Goal: Task Accomplishment & Management: Use online tool/utility

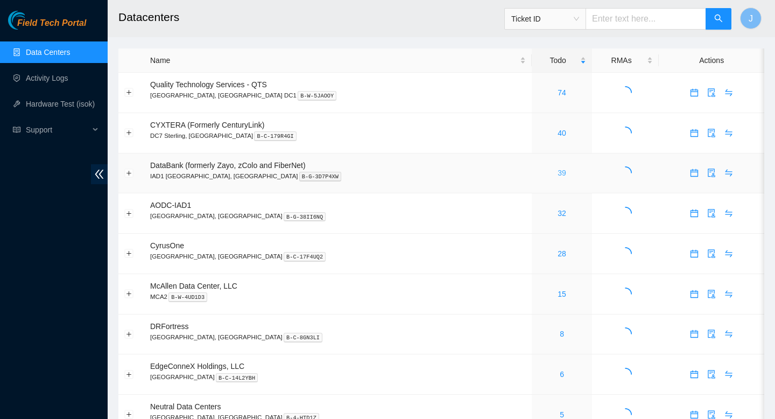
click at [558, 176] on link "39" at bounding box center [562, 173] width 9 height 9
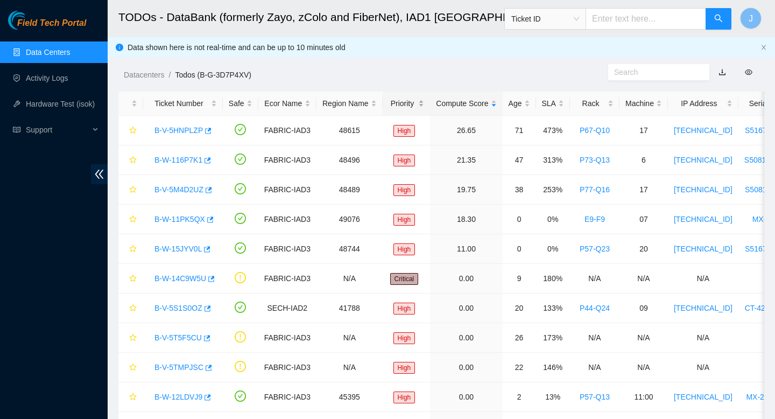
click at [424, 101] on div "Priority" at bounding box center [407, 103] width 36 height 12
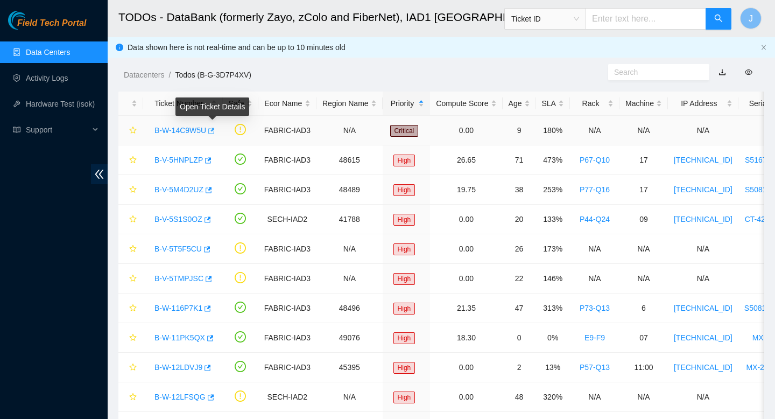
click at [214, 131] on icon "button" at bounding box center [211, 131] width 8 height 8
click at [614, 104] on div "Rack" at bounding box center [595, 103] width 38 height 12
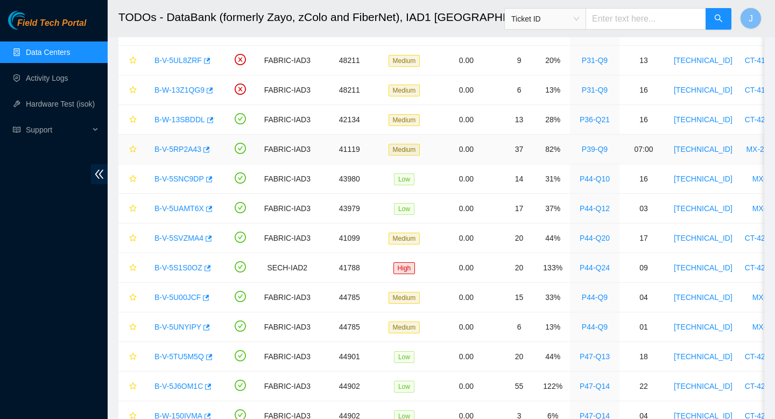
scroll to position [667, 0]
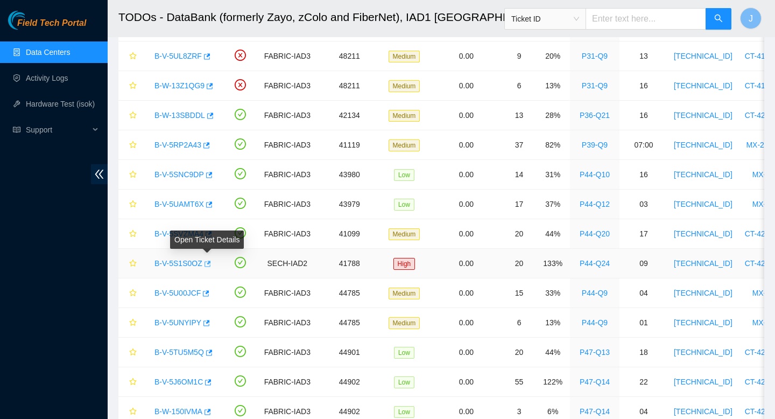
click at [211, 265] on icon "button" at bounding box center [208, 264] width 6 height 6
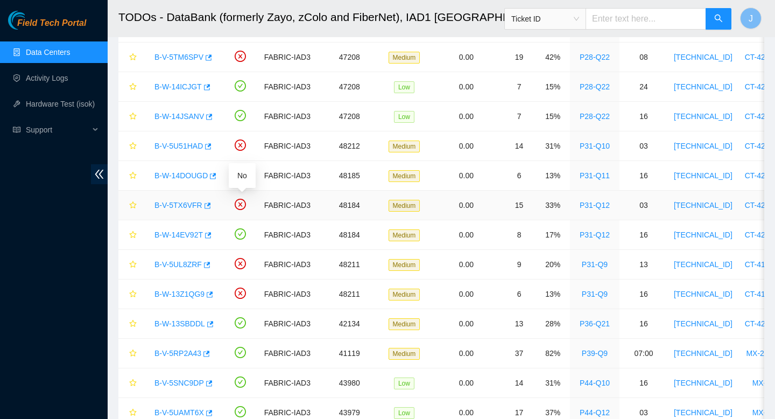
scroll to position [885, 0]
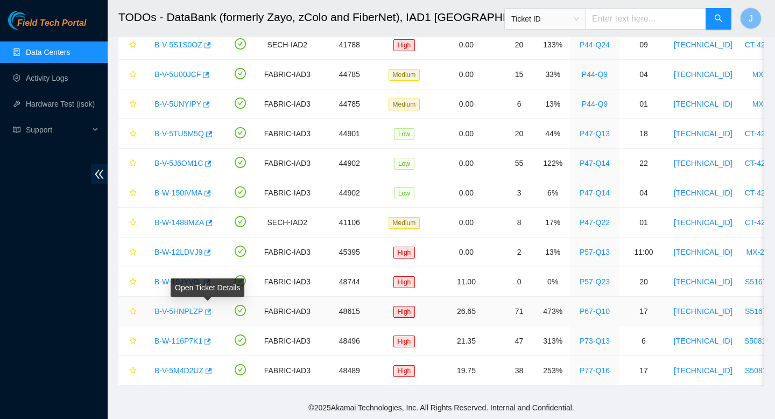
click at [210, 312] on icon "button" at bounding box center [208, 312] width 6 height 6
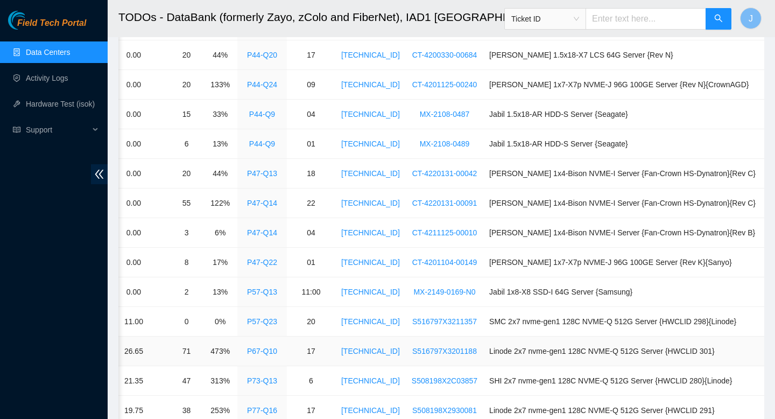
scroll to position [845, 0]
drag, startPoint x: 503, startPoint y: 321, endPoint x: 612, endPoint y: 318, distance: 108.3
click at [612, 318] on td "SMC 2x7 nvme-gen1 128C NVME-Q 512G Server {HWCLID 298}{Linode}" at bounding box center [623, 322] width 281 height 30
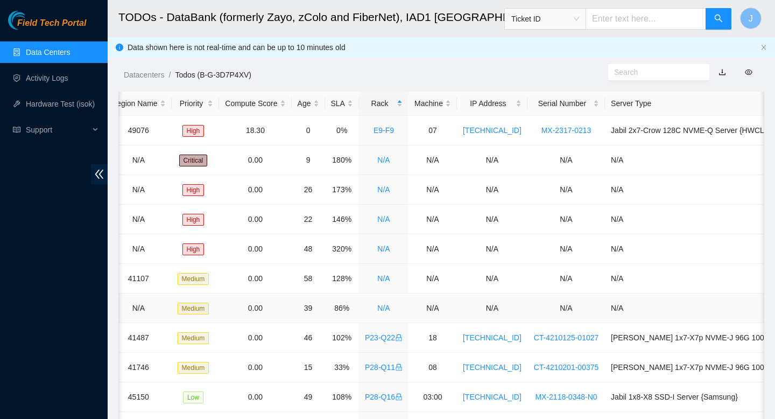
scroll to position [0, 0]
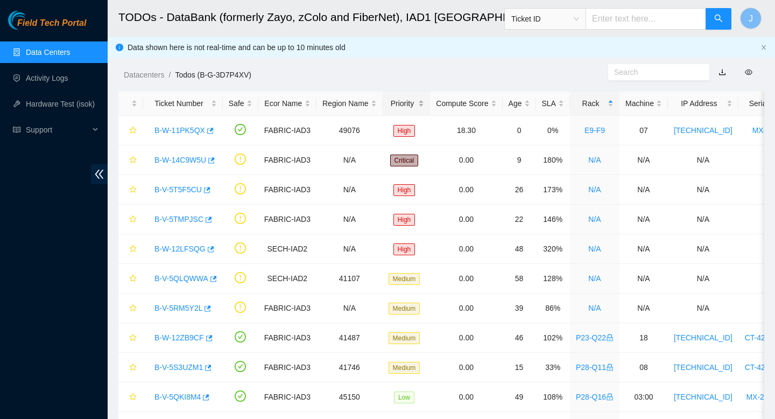
click at [425, 101] on div "Priority" at bounding box center [407, 103] width 36 height 12
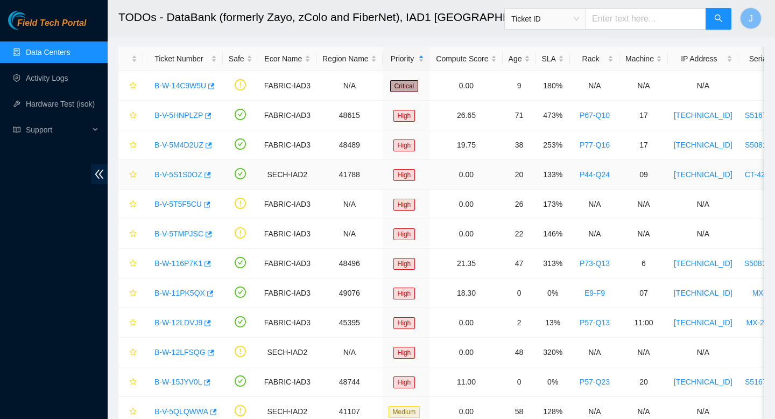
scroll to position [45, 0]
click at [212, 145] on icon "button" at bounding box center [208, 145] width 8 height 8
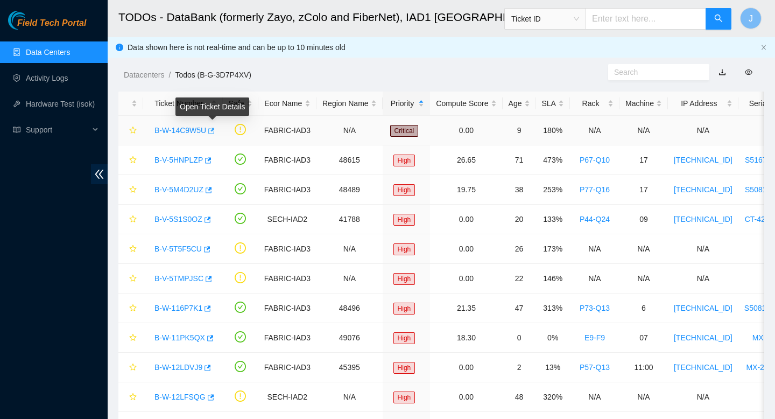
click at [215, 133] on icon "button" at bounding box center [211, 131] width 6 height 6
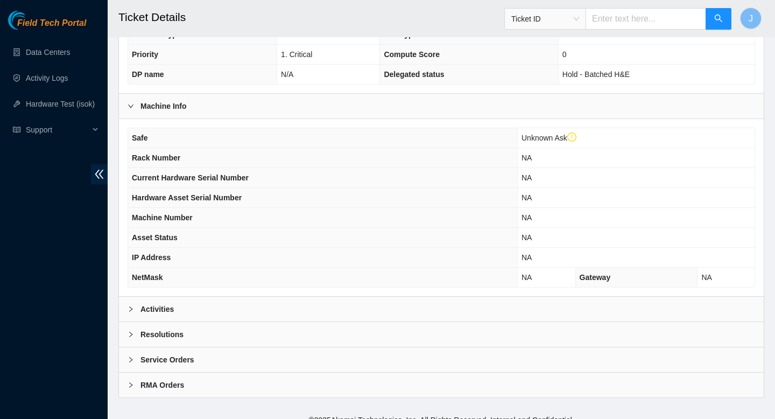
scroll to position [297, 0]
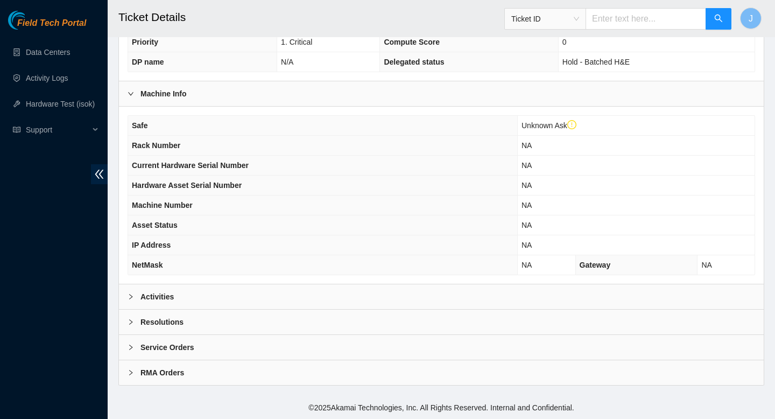
click at [464, 295] on div "Activities" at bounding box center [441, 296] width 645 height 25
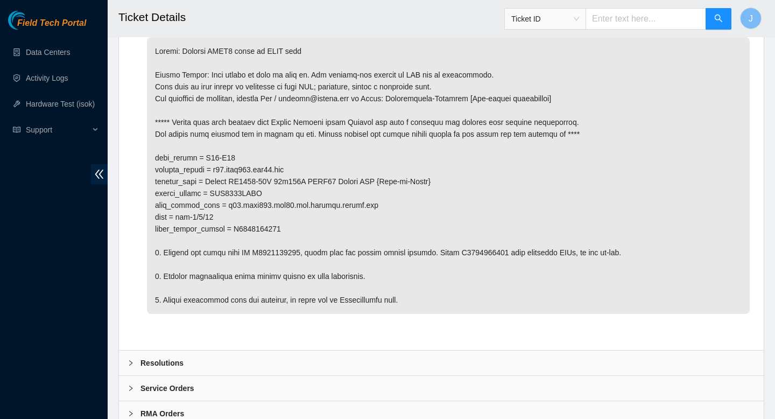
scroll to position [640, 0]
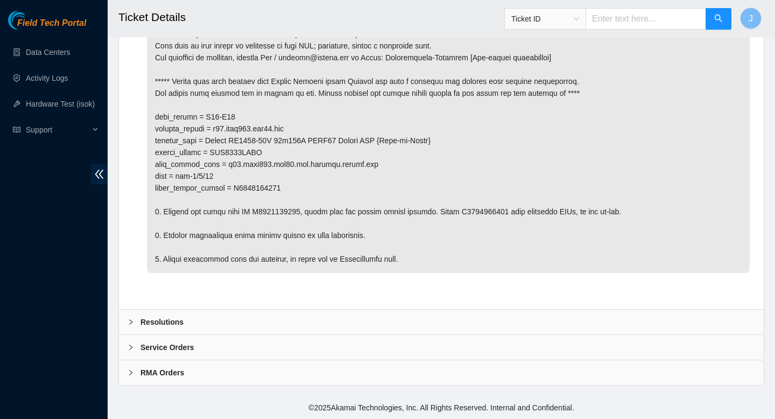
click at [299, 319] on div "Resolutions" at bounding box center [441, 322] width 645 height 25
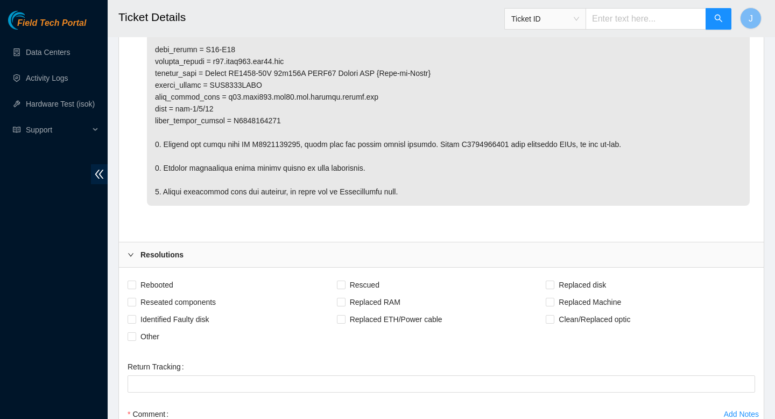
scroll to position [728, 0]
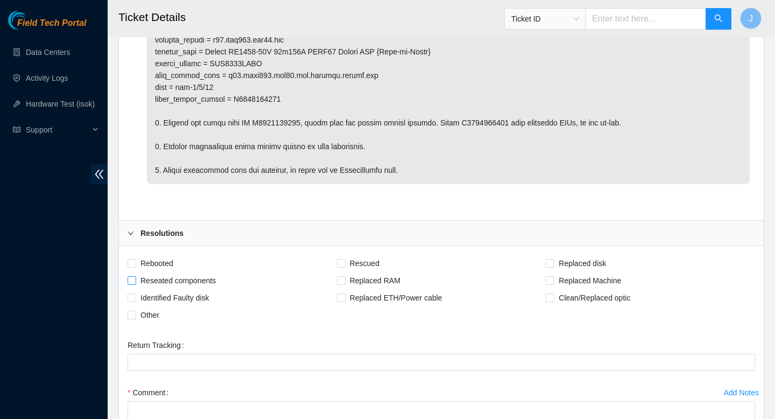
click at [132, 282] on input "Reseated components" at bounding box center [132, 280] width 8 height 8
checkbox input "true"
click at [547, 294] on input "Clean/Replaced optic" at bounding box center [550, 297] width 8 height 8
checkbox input "true"
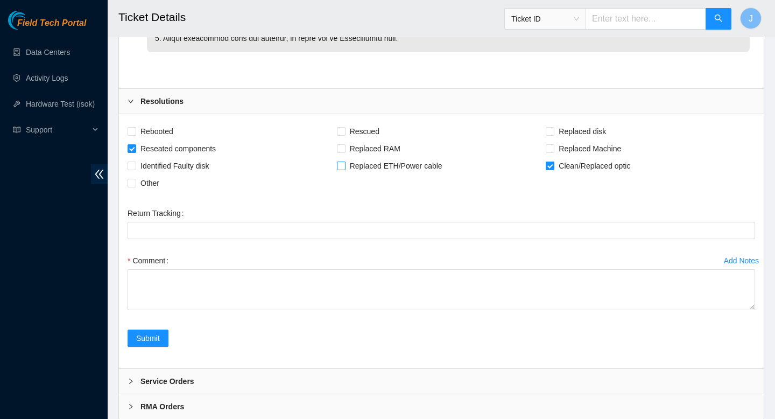
scroll to position [867, 0]
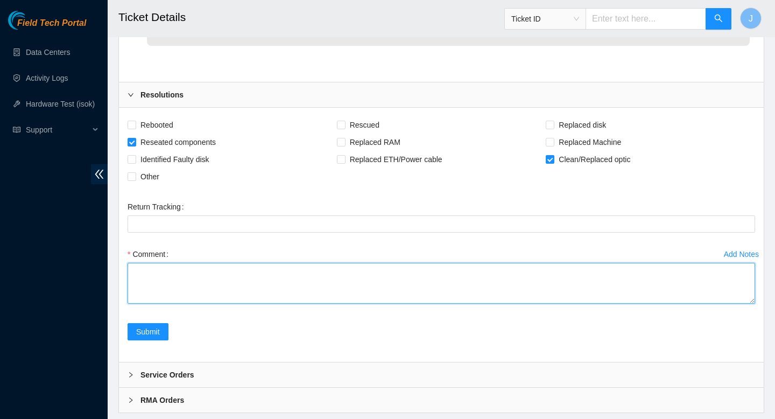
click at [371, 286] on textarea "Comment" at bounding box center [442, 283] width 628 height 41
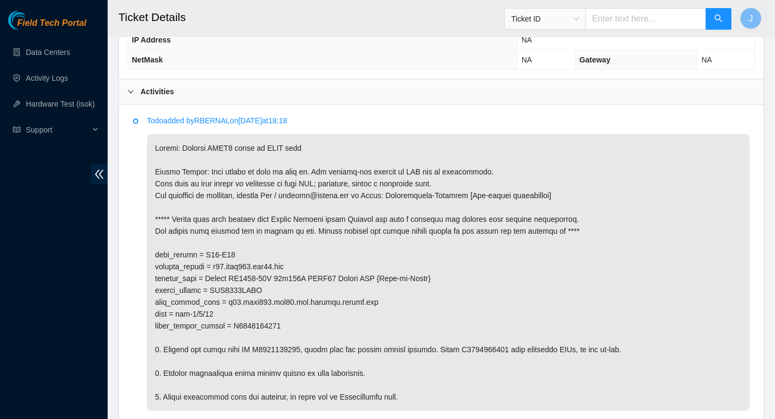
scroll to position [508, 0]
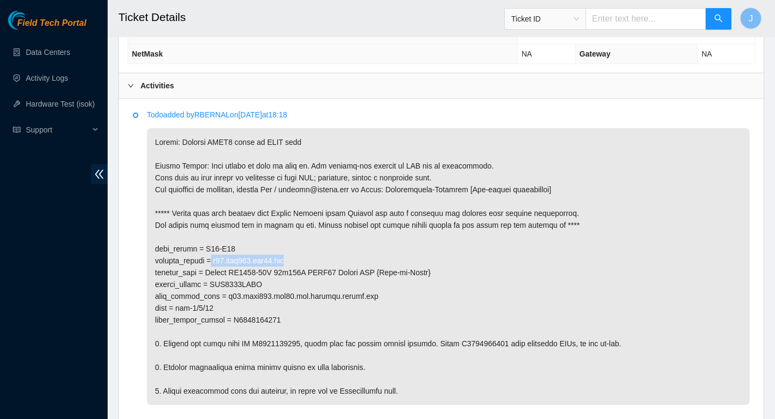
drag, startPoint x: 304, startPoint y: 260, endPoint x: 221, endPoint y: 261, distance: 82.9
click at [221, 261] on p at bounding box center [448, 266] width 603 height 277
copy p "r03.leaf109.iad03.fab"
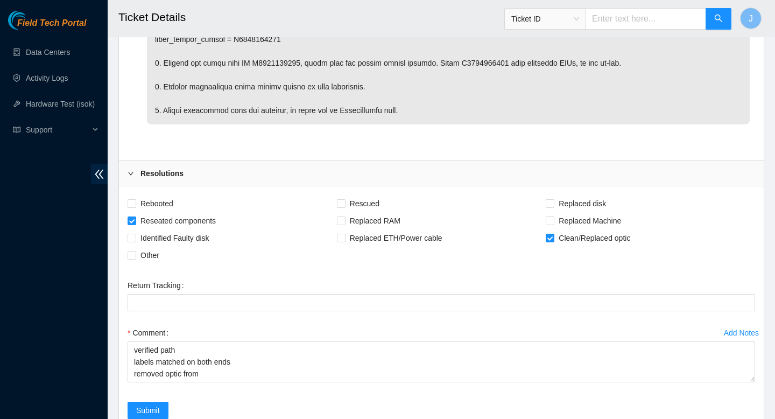
scroll to position [894, 0]
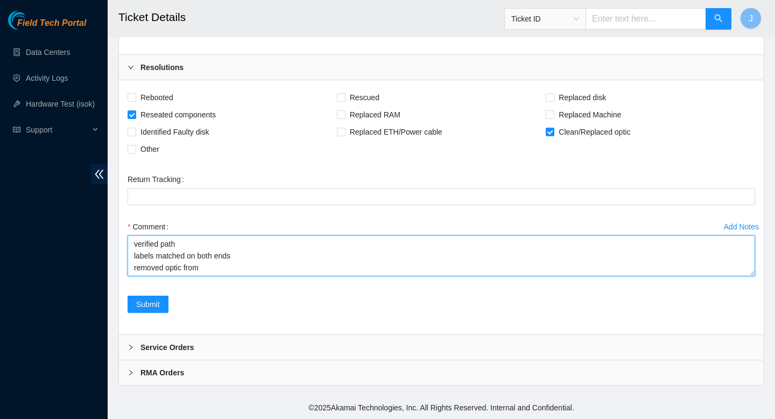
click at [247, 269] on textarea "verified path labels matched on both ends removed optic from" at bounding box center [442, 255] width 628 height 41
paste textarea "r03.leaf109.iad03.fab"
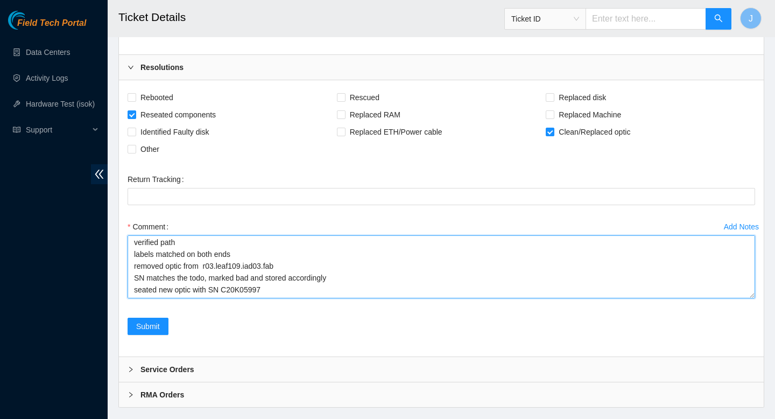
scroll to position [0, 0]
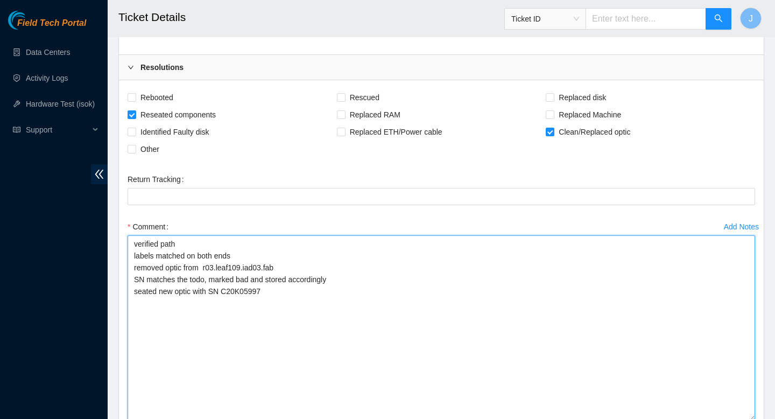
drag, startPoint x: 750, startPoint y: 274, endPoint x: 711, endPoint y: 418, distance: 150.1
click at [711, 418] on textarea "verified path labels matched on both ends removed optic from r03.leaf109.iad03.…" at bounding box center [442, 328] width 628 height 186
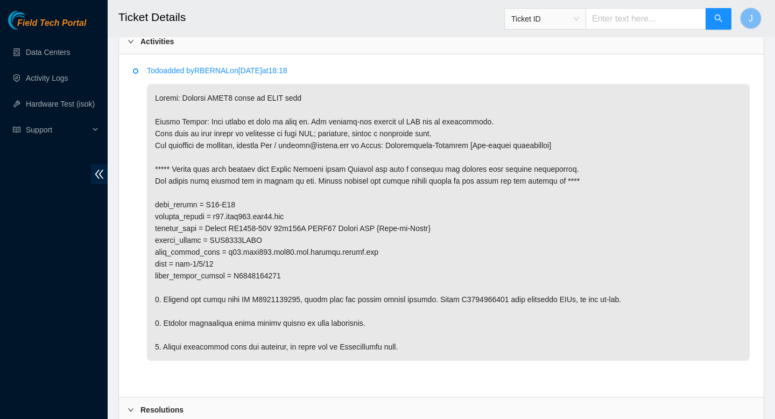
scroll to position [1039, 0]
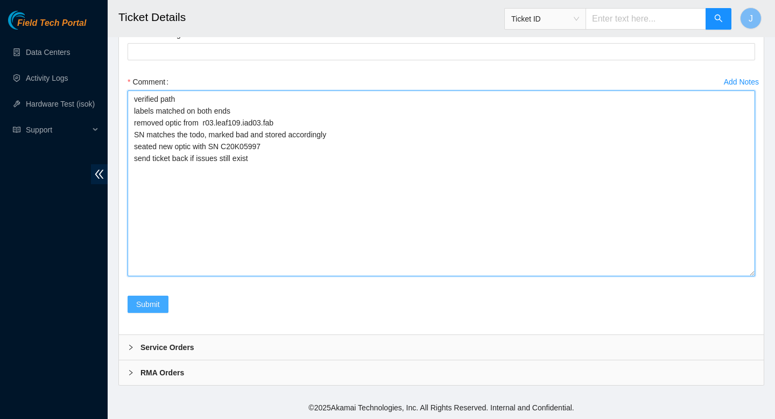
type textarea "verified path labels matched on both ends removed optic from r03.leaf109.iad03.…"
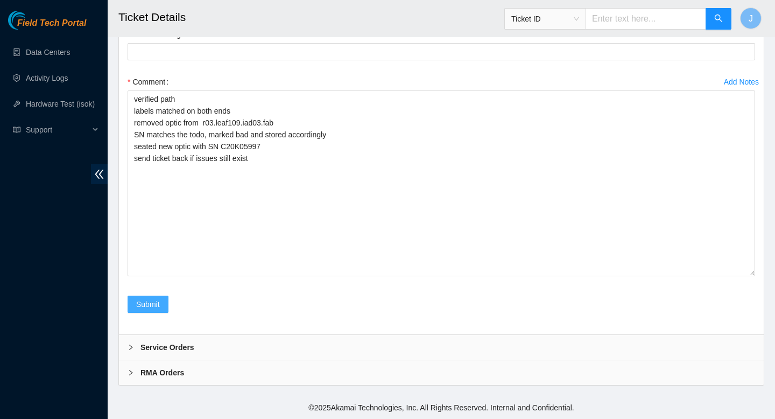
click at [142, 308] on span "Submit" at bounding box center [148, 304] width 24 height 12
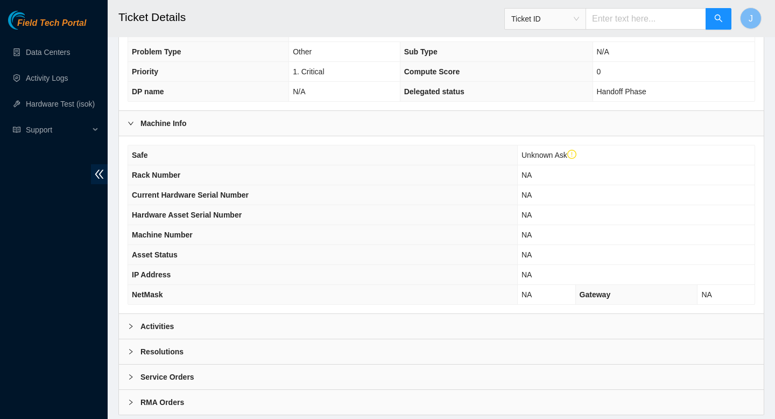
scroll to position [284, 0]
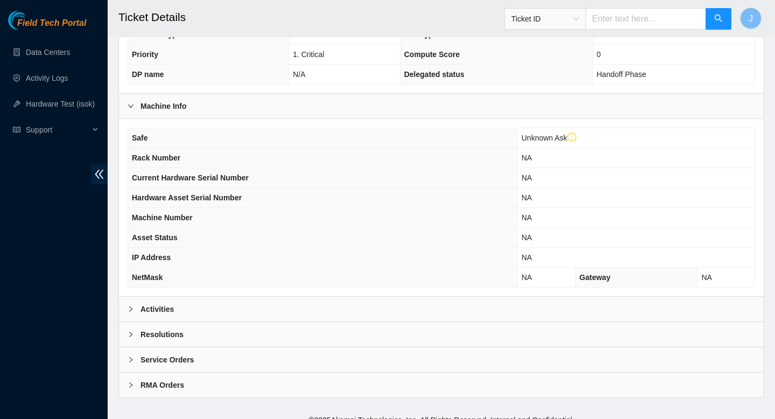
click at [401, 314] on div "Activities" at bounding box center [441, 309] width 645 height 25
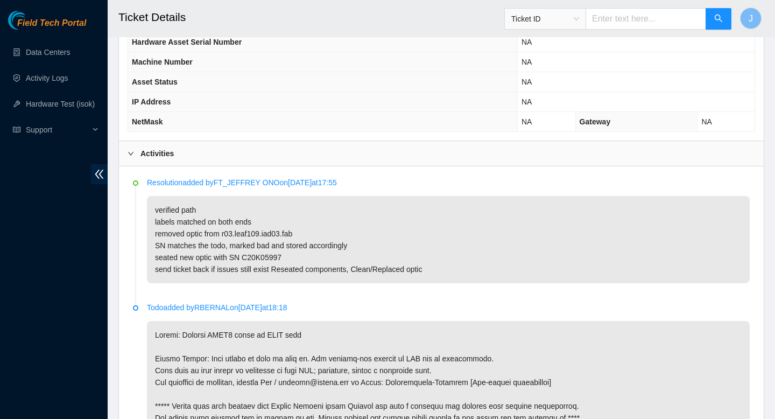
scroll to position [441, 0]
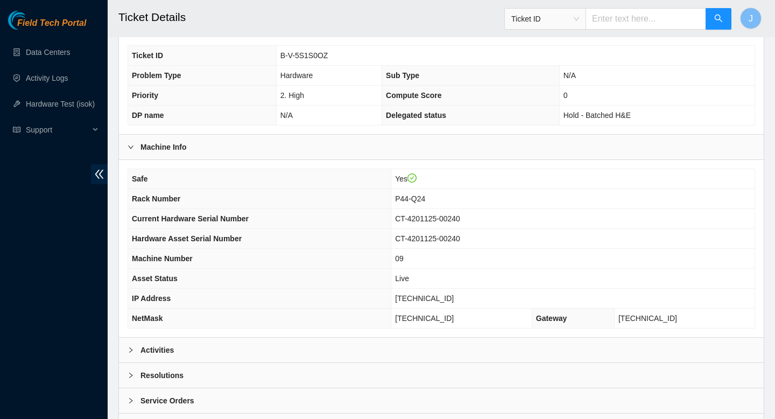
scroll to position [276, 0]
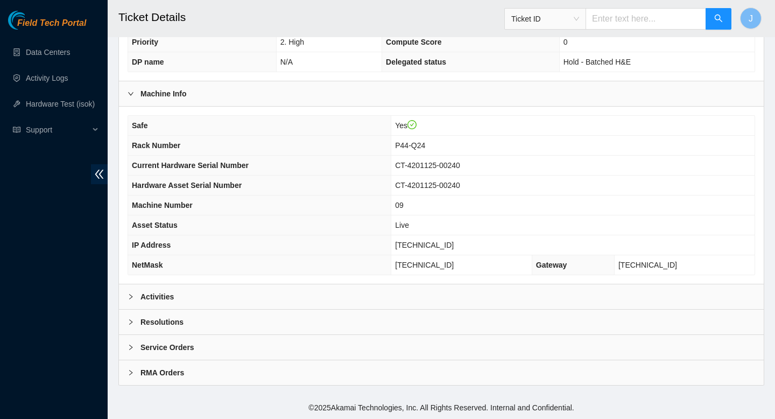
click at [344, 300] on div "Activities" at bounding box center [441, 296] width 645 height 25
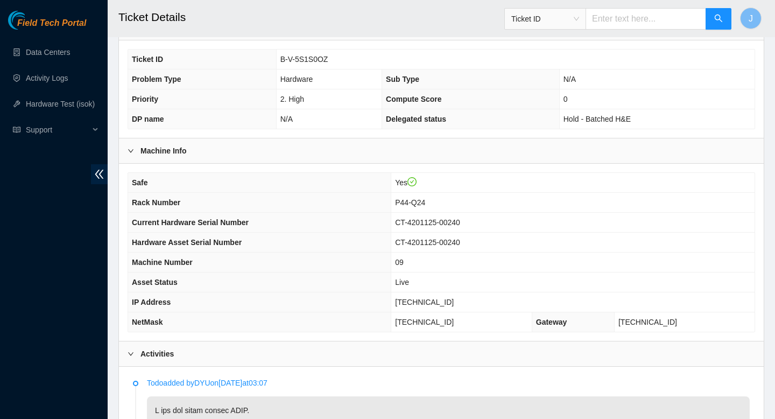
scroll to position [208, 0]
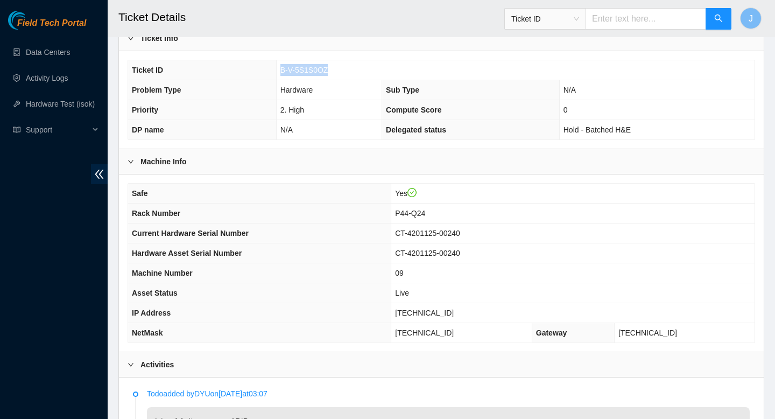
drag, startPoint x: 334, startPoint y: 72, endPoint x: 270, endPoint y: 71, distance: 64.6
click at [270, 71] on tr "Ticket ID B-V-5S1S0OZ" at bounding box center [441, 70] width 627 height 20
copy tr "B-V-5S1S0OZ"
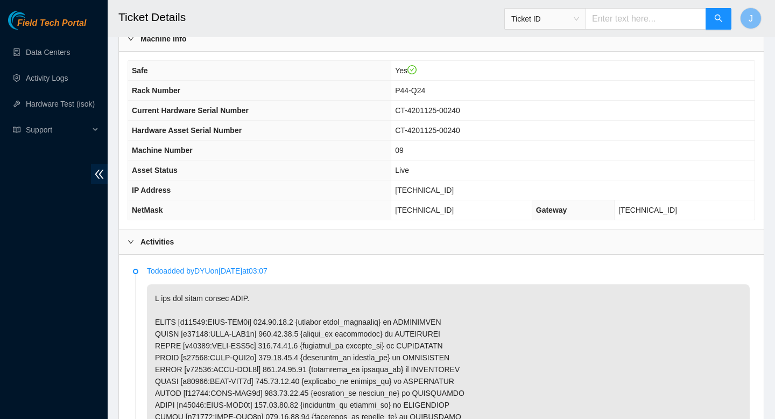
scroll to position [332, 0]
drag, startPoint x: 307, startPoint y: 359, endPoint x: 263, endPoint y: 359, distance: 43.6
click at [263, 359] on p at bounding box center [448, 416] width 603 height 265
copy p "104.86.71.7"
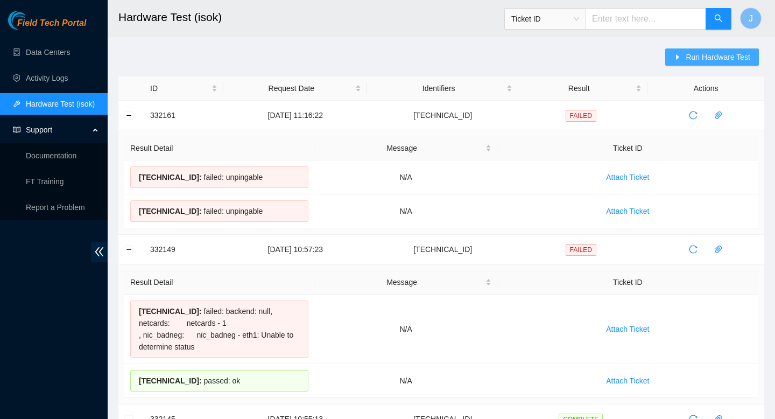
click at [696, 64] on button "Run Hardware Test" at bounding box center [712, 56] width 94 height 17
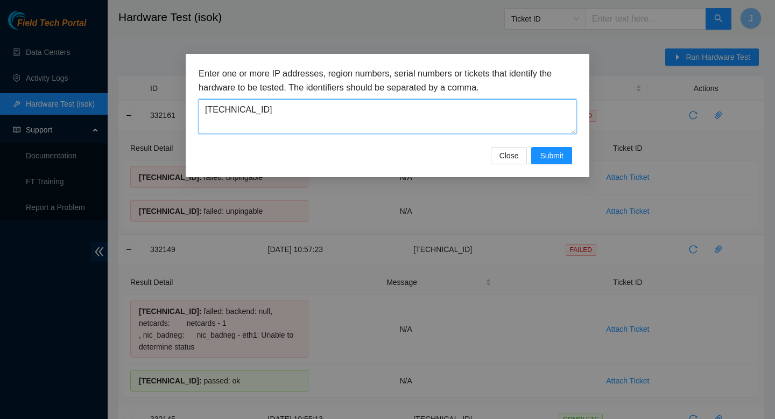
click at [397, 116] on textarea "23.3.98.43" at bounding box center [388, 116] width 378 height 35
paste textarea "104.86.71.7"
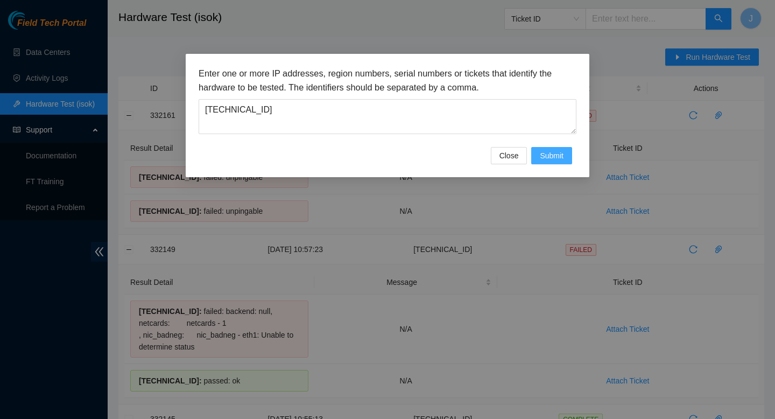
click at [544, 159] on span "Submit" at bounding box center [552, 156] width 24 height 12
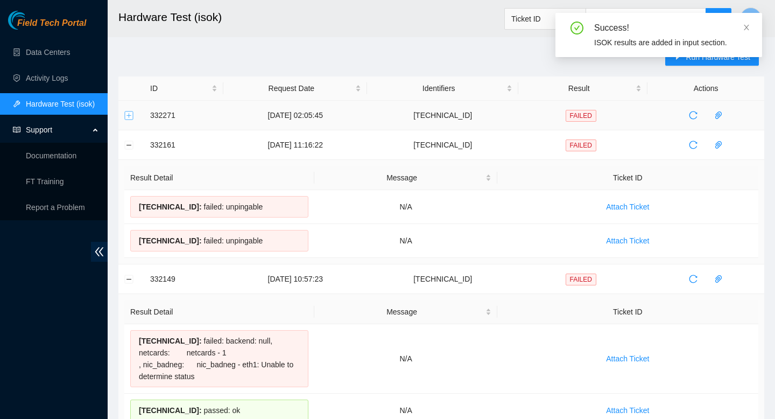
click at [130, 116] on button "Expand row" at bounding box center [129, 115] width 9 height 9
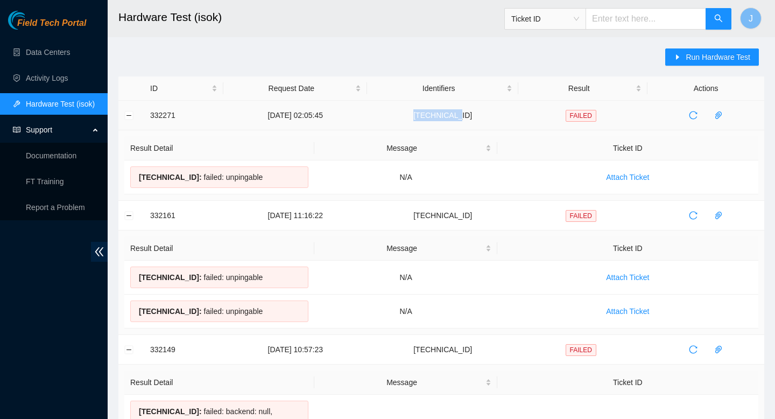
drag, startPoint x: 494, startPoint y: 118, endPoint x: 437, endPoint y: 120, distance: 57.7
click at [437, 120] on td "104.86.71.7" at bounding box center [442, 116] width 151 height 30
click at [720, 56] on span "Run Hardware Test" at bounding box center [718, 57] width 65 height 12
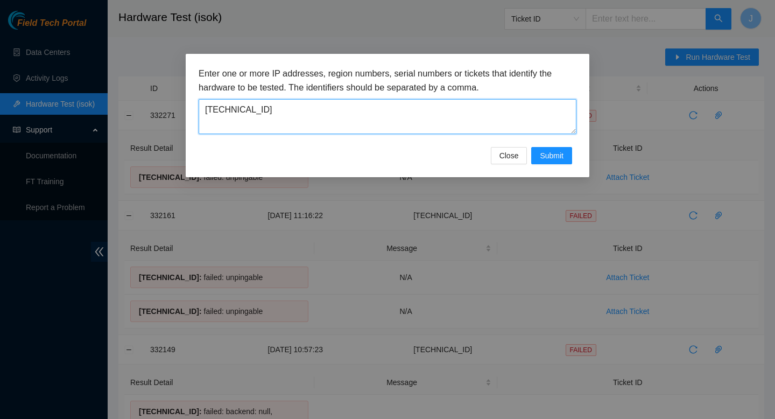
click at [500, 118] on textarea "104.86.71.7" at bounding box center [388, 116] width 378 height 35
paste textarea "104.86.71.69"
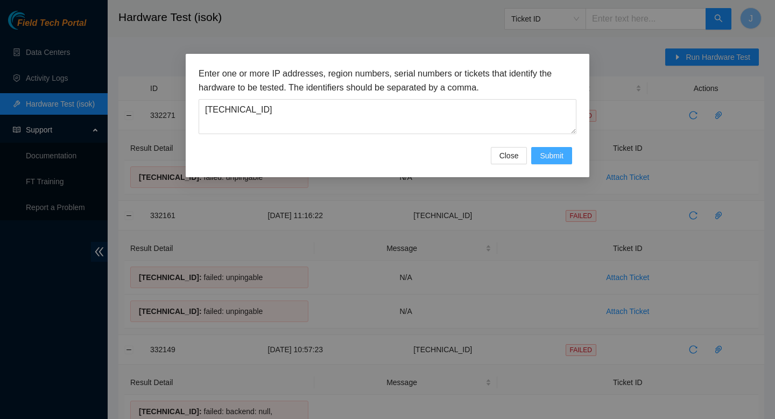
click at [544, 160] on span "Submit" at bounding box center [552, 156] width 24 height 12
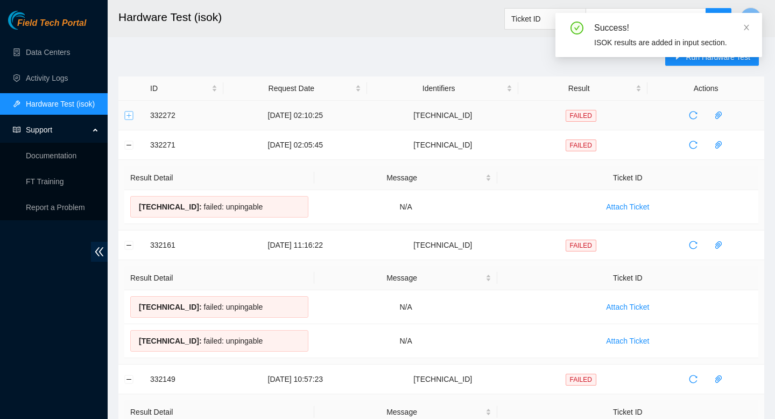
click at [131, 116] on button "Expand row" at bounding box center [129, 115] width 9 height 9
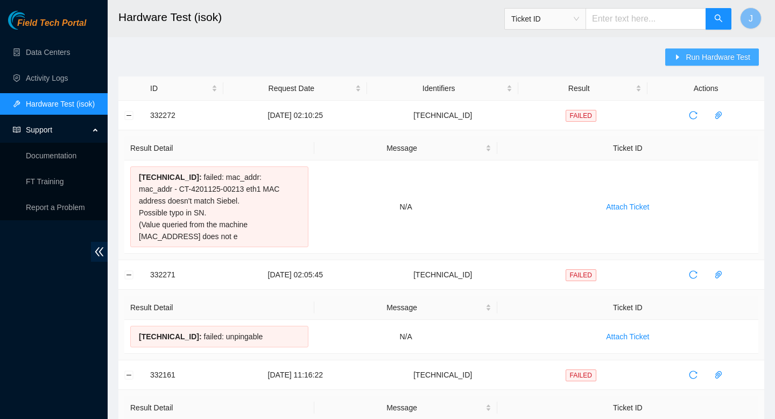
click at [735, 51] on span "Run Hardware Test" at bounding box center [718, 57] width 65 height 12
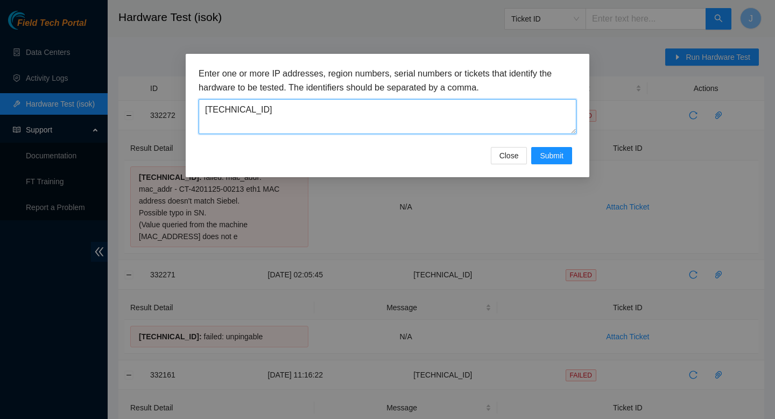
click at [472, 116] on textarea "104.86.71.69" at bounding box center [388, 116] width 378 height 35
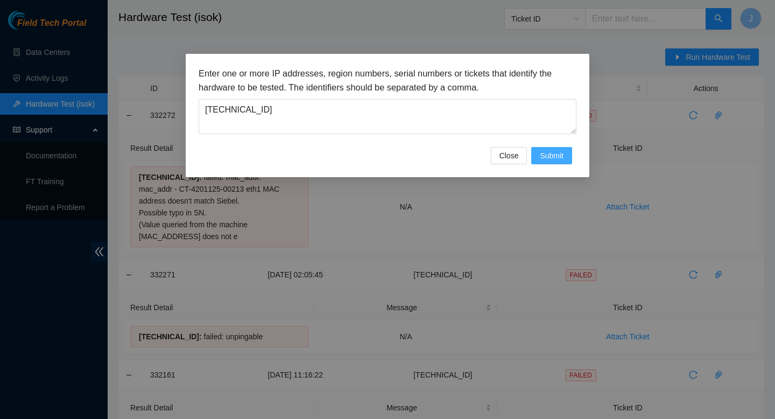
click at [542, 153] on span "Submit" at bounding box center [552, 156] width 24 height 12
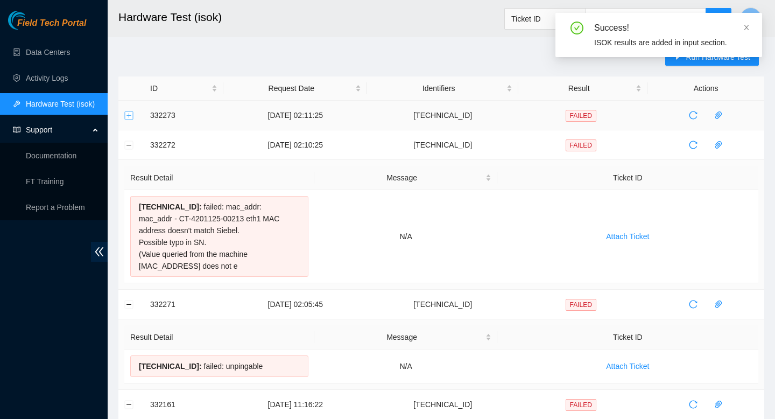
click at [126, 118] on button "Expand row" at bounding box center [129, 115] width 9 height 9
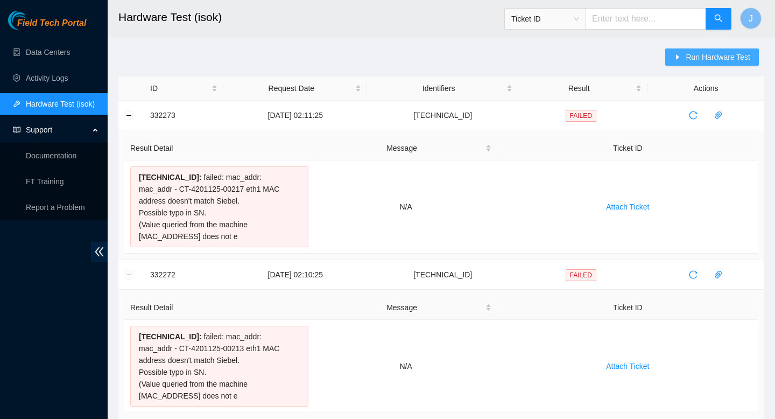
click at [707, 60] on span "Run Hardware Test" at bounding box center [718, 57] width 65 height 12
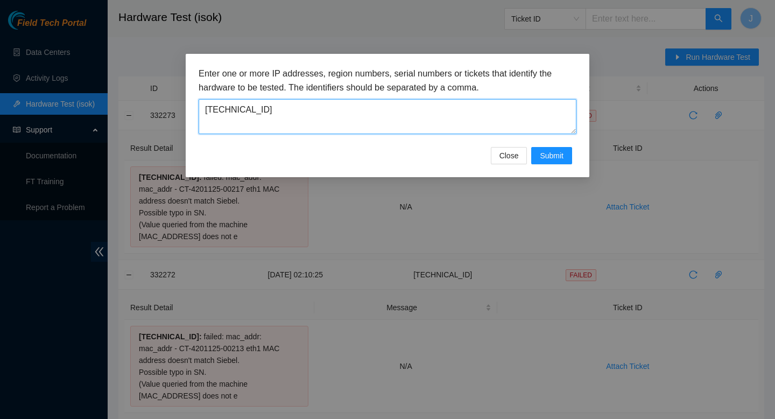
click at [408, 116] on textarea "104.86.71.70" at bounding box center [388, 116] width 378 height 35
paste textarea "23.207.199.186"
type textarea "23.207.199.186"
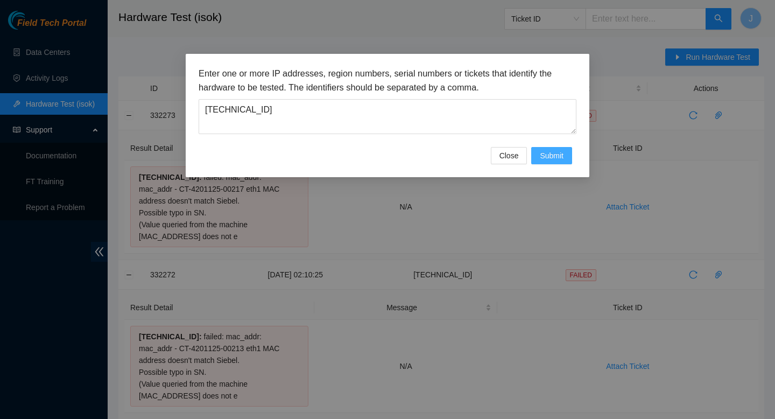
click at [556, 154] on span "Submit" at bounding box center [552, 156] width 24 height 12
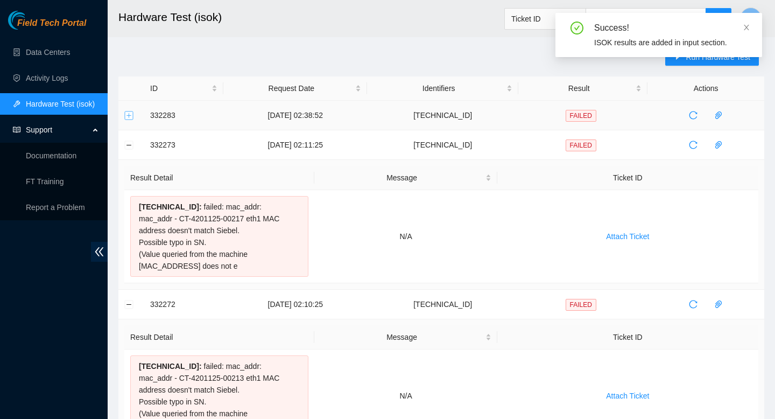
click at [130, 118] on button "Expand row" at bounding box center [129, 115] width 9 height 9
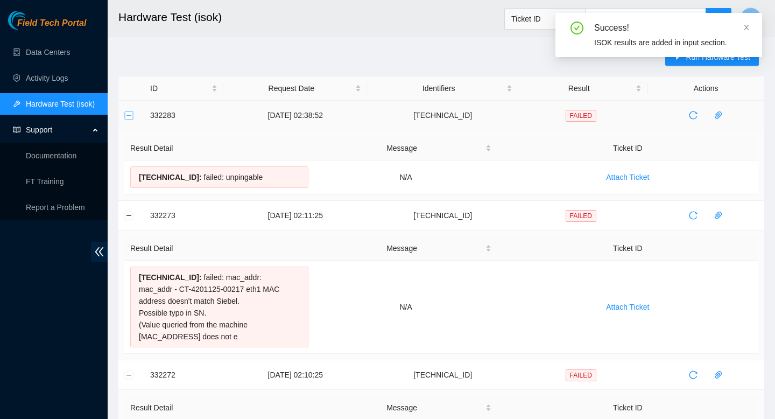
drag, startPoint x: 282, startPoint y: 179, endPoint x: 128, endPoint y: 113, distance: 167.4
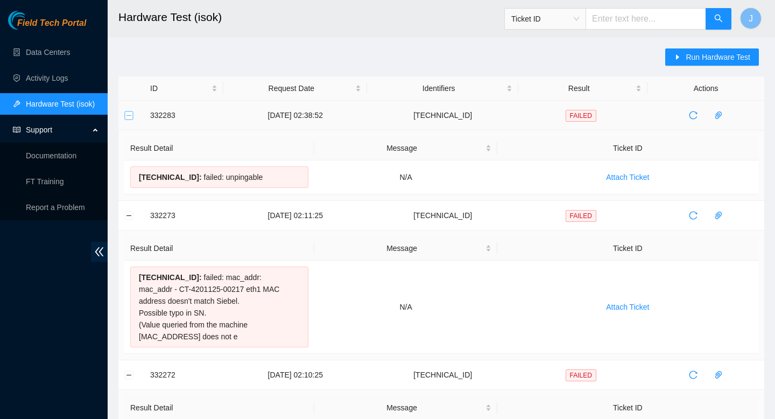
copy tbody "332283 04-09-2025 02:38:52 23.207.199.186 FAILED Result Detail Message Ticket I…"
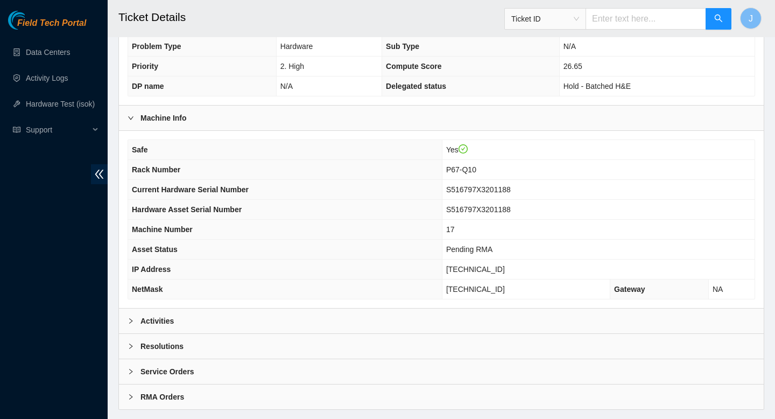
scroll to position [276, 0]
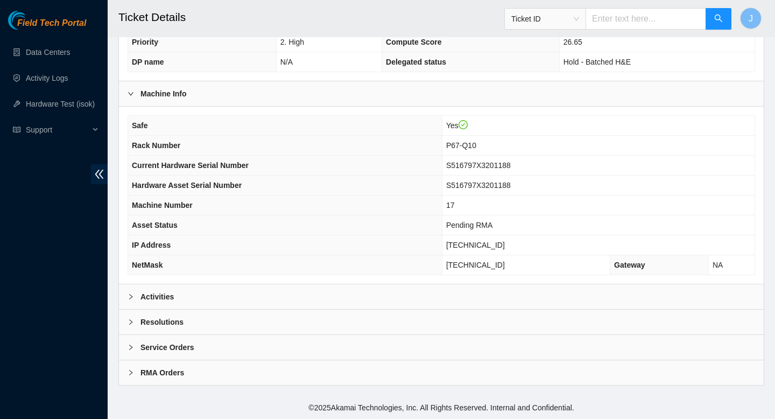
click at [337, 286] on div "Activities" at bounding box center [441, 296] width 645 height 25
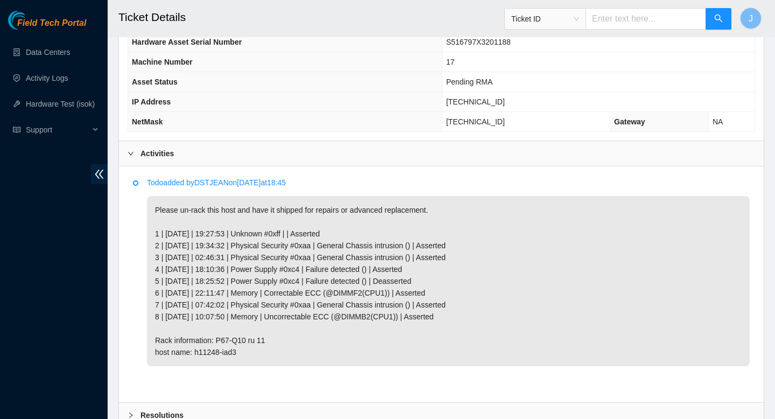
scroll to position [420, 0]
drag, startPoint x: 256, startPoint y: 355, endPoint x: 168, endPoint y: 327, distance: 92.6
click at [168, 327] on p "Please un-rack this host and have it shipped for repairs or advanced replacemen…" at bounding box center [448, 280] width 603 height 170
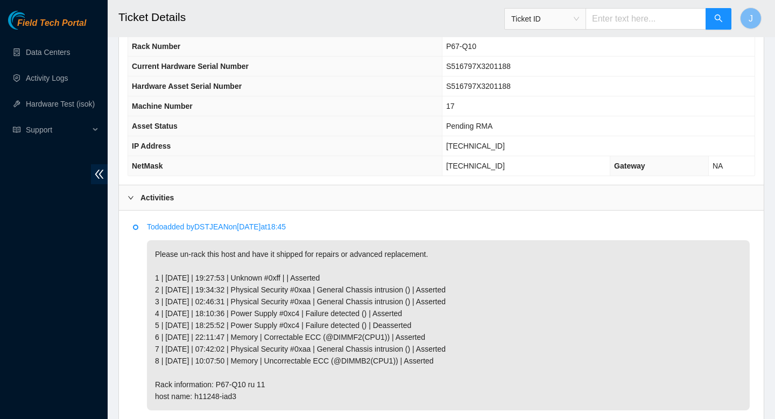
scroll to position [379, 0]
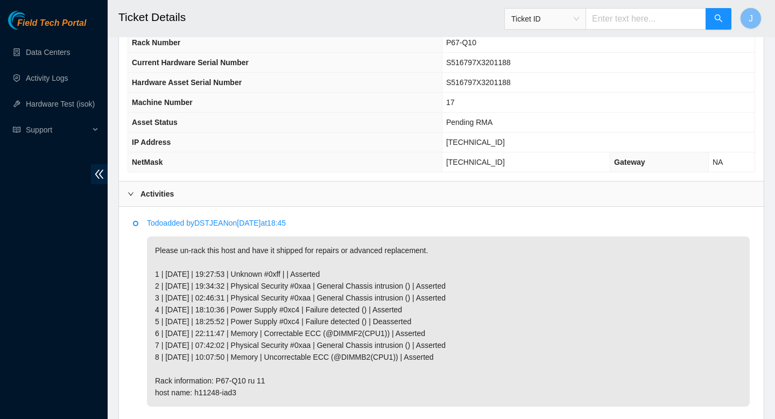
click at [215, 398] on p "Please un-rack this host and have it shipped for repairs or advanced replacemen…" at bounding box center [448, 321] width 603 height 170
click at [225, 391] on p "Please un-rack this host and have it shipped for repairs or advanced replacemen…" at bounding box center [448, 321] width 603 height 170
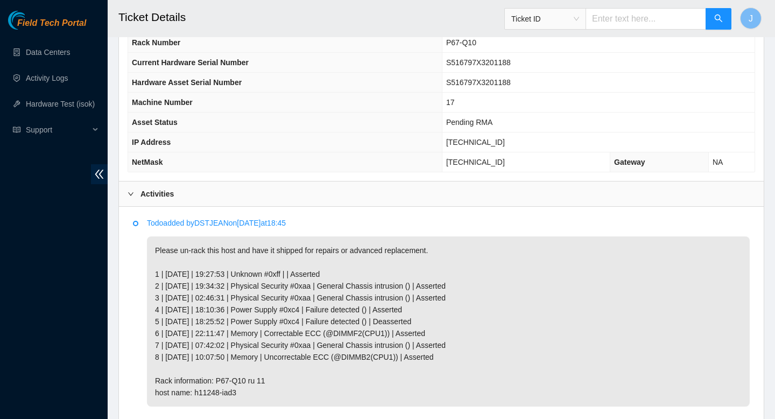
click at [253, 395] on p "Please un-rack this host and have it shipped for repairs or advanced replacemen…" at bounding box center [448, 321] width 603 height 170
drag, startPoint x: 247, startPoint y: 394, endPoint x: 153, endPoint y: 374, distance: 96.3
click at [153, 374] on p "Please un-rack this host and have it shipped for repairs or advanced replacemen…" at bounding box center [448, 321] width 603 height 170
copy p "Rack information: P67-Q10 ru 11 host name: h11248-iad3"
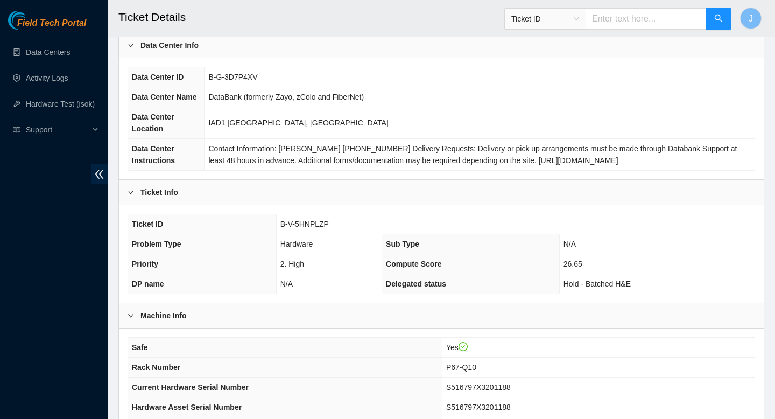
scroll to position [0, 0]
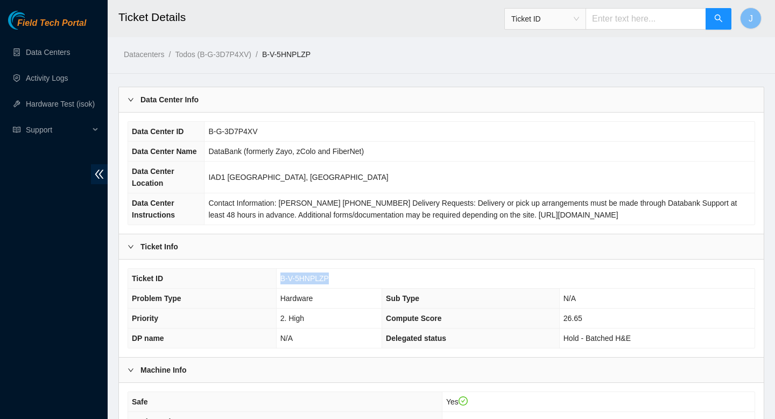
drag, startPoint x: 335, startPoint y: 278, endPoint x: 260, endPoint y: 285, distance: 76.3
click at [260, 285] on tr "Ticket ID B-V-5HNPLZP" at bounding box center [441, 279] width 627 height 20
copy tr "B-V-5HNPLZP"
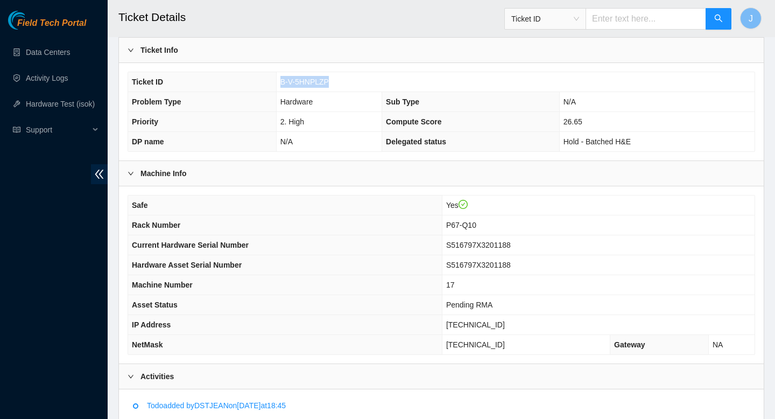
scroll to position [194, 0]
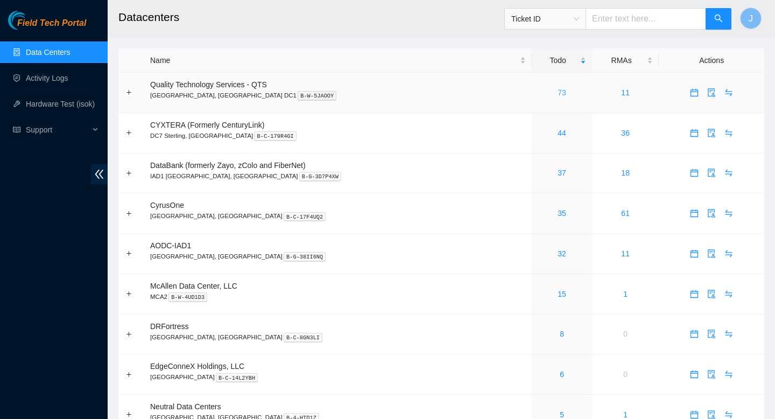
click at [558, 95] on link "73" at bounding box center [562, 92] width 9 height 9
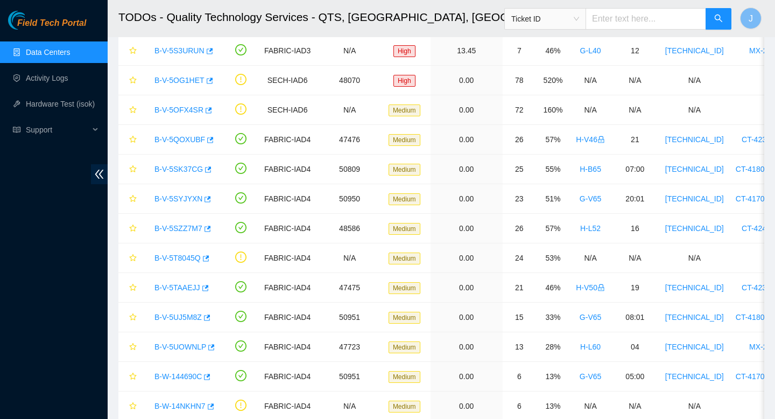
scroll to position [142, 0]
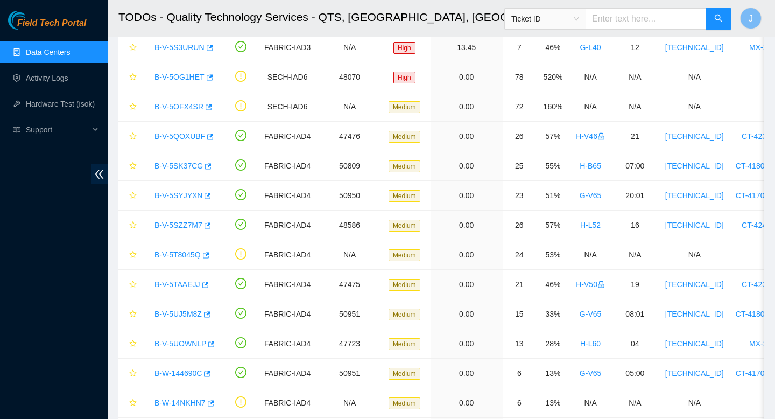
click at [64, 57] on link "Data Centers" at bounding box center [48, 52] width 44 height 9
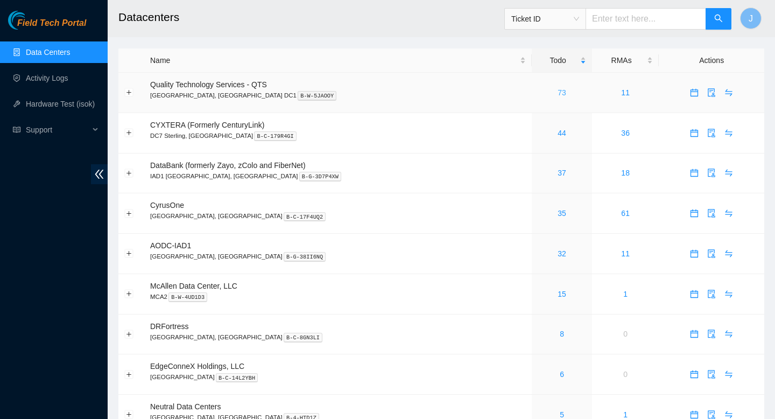
click at [558, 93] on link "73" at bounding box center [562, 92] width 9 height 9
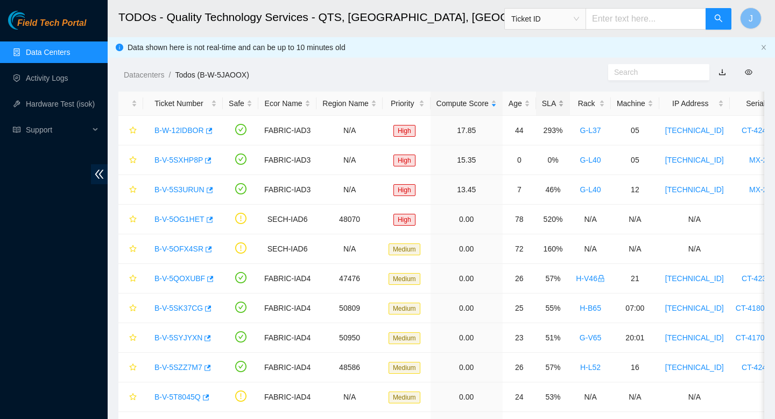
click at [561, 103] on div "SLA" at bounding box center [553, 103] width 22 height 12
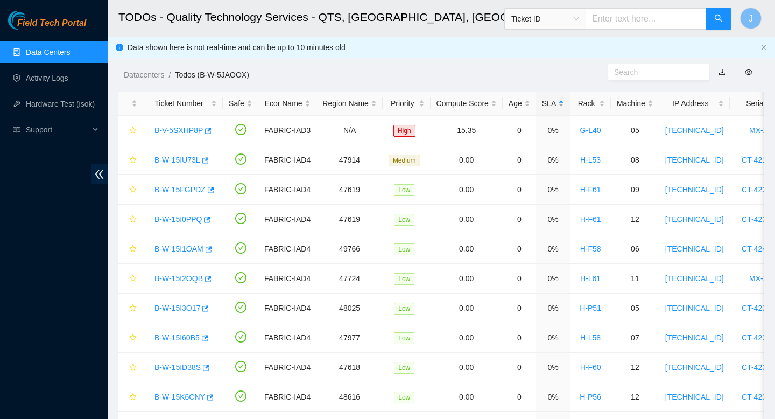
click at [561, 103] on div "SLA" at bounding box center [553, 103] width 22 height 12
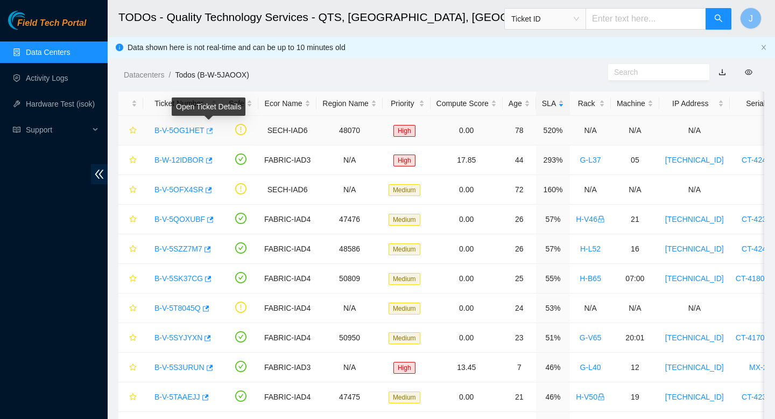
click at [212, 132] on icon "button" at bounding box center [209, 131] width 8 height 8
click at [579, 17] on span "Ticket ID" at bounding box center [545, 19] width 68 height 16
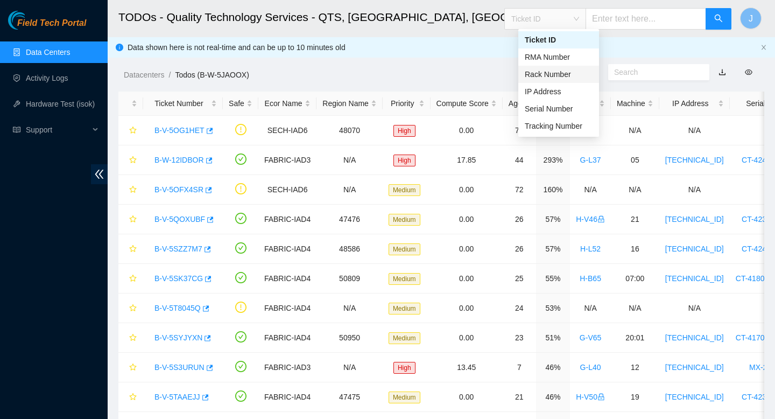
click at [548, 68] on div "Rack Number" at bounding box center [559, 74] width 68 height 12
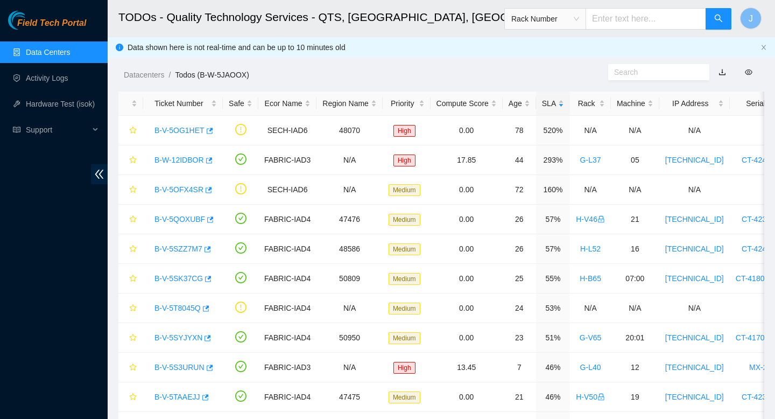
click at [644, 22] on input "text" at bounding box center [646, 19] width 121 height 22
paste input "H-F53"
type input "H-F53"
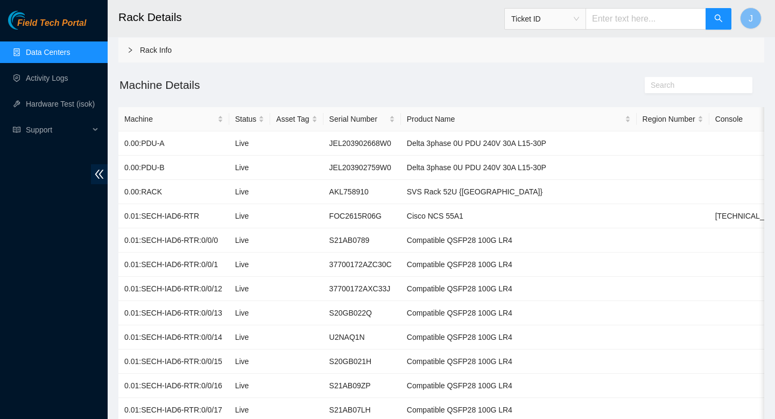
scroll to position [53, 0]
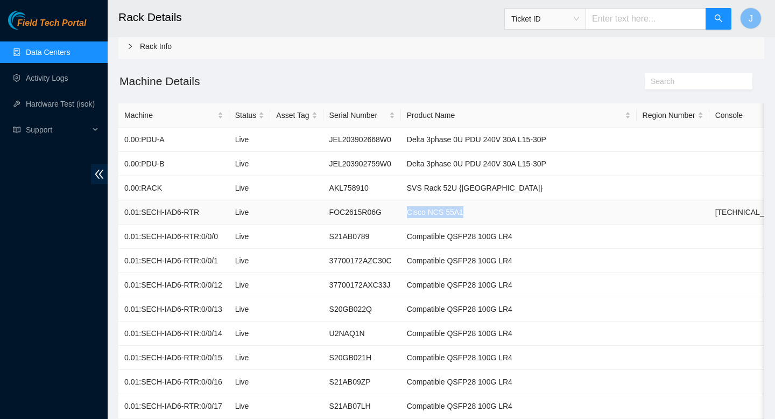
drag, startPoint x: 488, startPoint y: 214, endPoint x: 408, endPoint y: 218, distance: 80.8
click at [408, 218] on tr "0.01:SECH-IAD6-RTR Live FOC2615R06G Cisco NCS 55A1 2.23.130.4" at bounding box center [554, 212] width 873 height 24
copy tr "Cisco NCS 55A1"
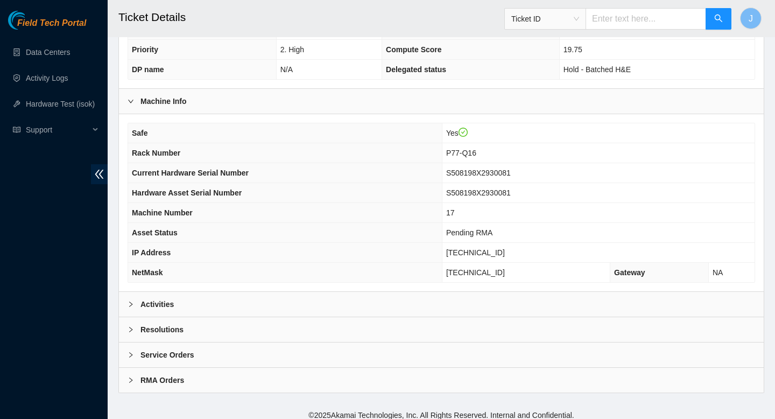
scroll to position [276, 0]
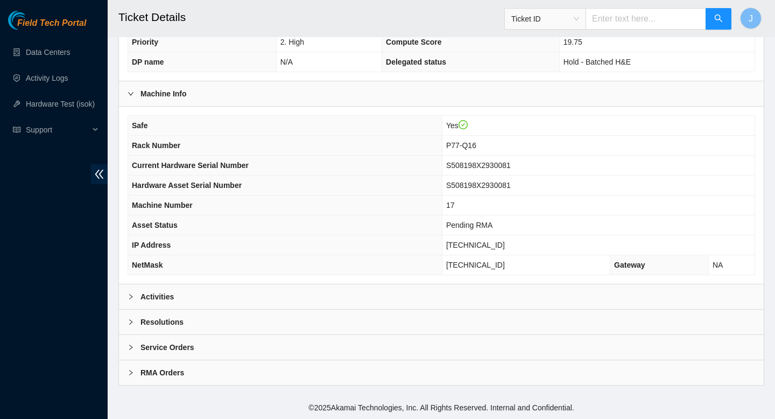
click at [387, 297] on div "Activities" at bounding box center [441, 296] width 645 height 25
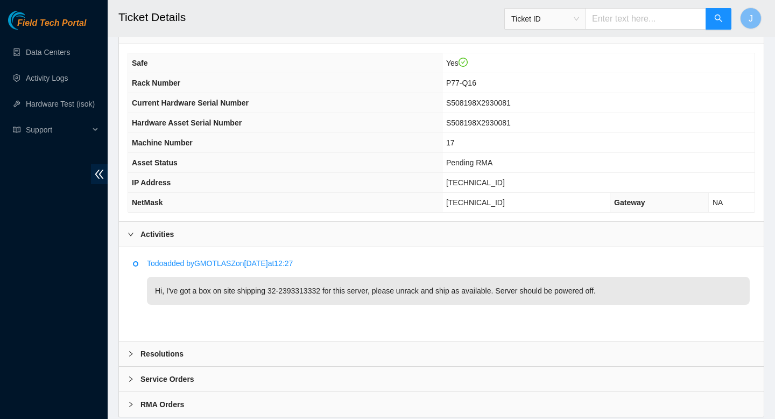
scroll to position [370, 0]
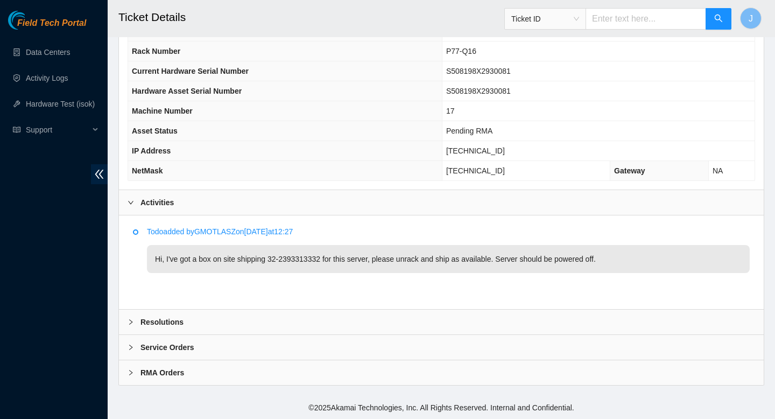
click at [316, 259] on p "Hi, I've got a box on site shipping 32-2393313332 for this server, please unrac…" at bounding box center [448, 259] width 603 height 28
copy p "2393313332"
click at [205, 375] on div "RMA Orders" at bounding box center [441, 372] width 645 height 25
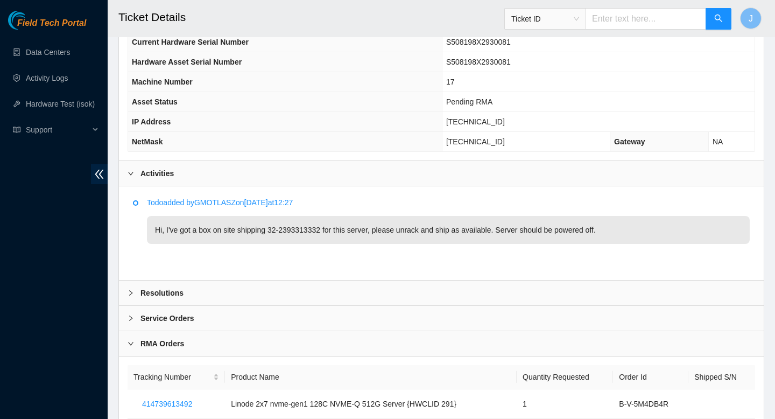
scroll to position [442, 0]
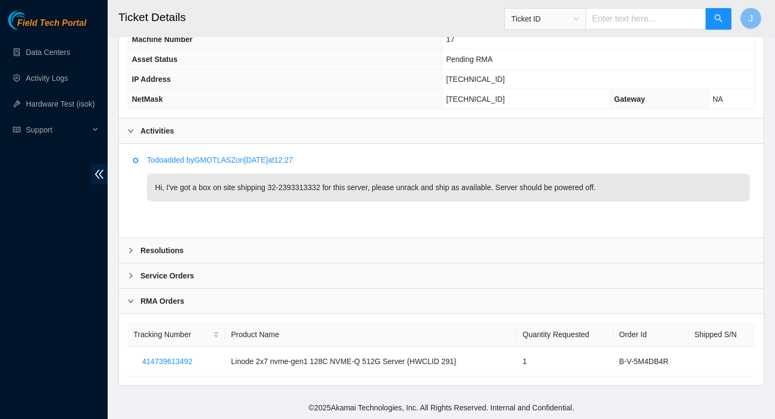
click at [211, 278] on div "Service Orders" at bounding box center [441, 275] width 645 height 25
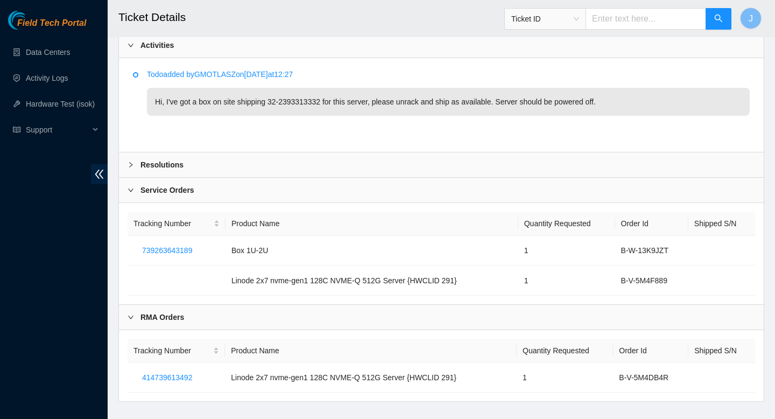
scroll to position [544, 0]
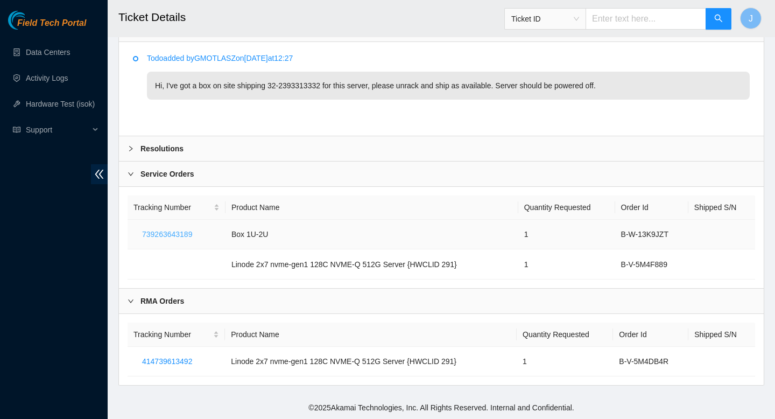
drag, startPoint x: 198, startPoint y: 235, endPoint x: 136, endPoint y: 236, distance: 62.5
click at [136, 236] on button "739263643189" at bounding box center [167, 234] width 67 height 17
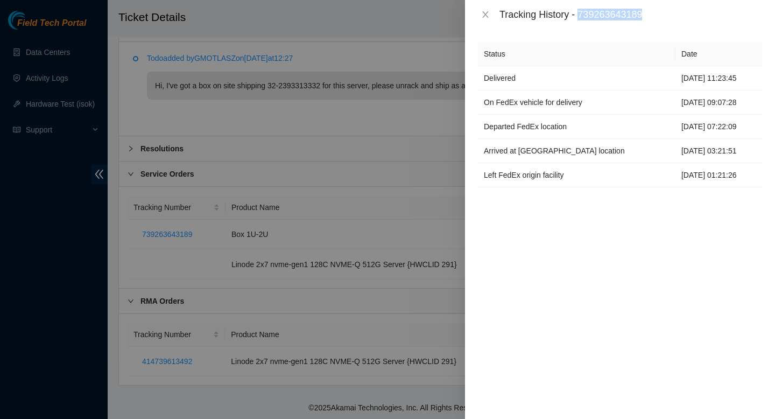
drag, startPoint x: 661, startPoint y: 18, endPoint x: 582, endPoint y: 15, distance: 78.7
click at [582, 15] on div "Tracking History - 739263643189" at bounding box center [631, 15] width 263 height 12
copy div "739263643189"
click at [696, 13] on div "Tracking History - 739263643189" at bounding box center [631, 15] width 263 height 12
click at [631, 18] on div "Tracking History - 739263643189" at bounding box center [631, 15] width 263 height 12
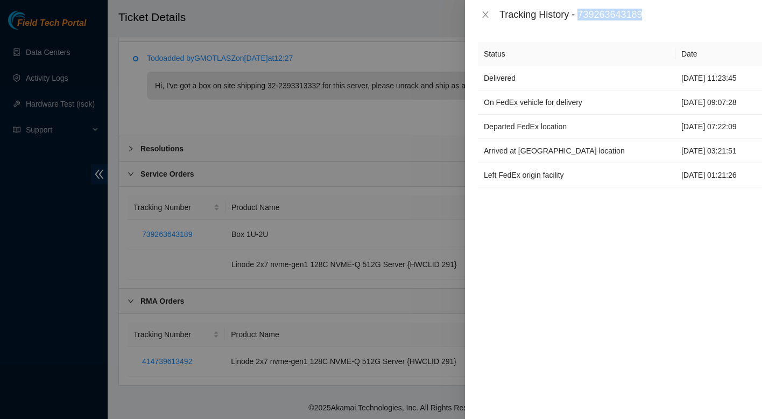
click at [631, 18] on div "Tracking History - 739263643189" at bounding box center [631, 15] width 263 height 12
copy div "739263643189"
click at [355, 152] on div at bounding box center [387, 209] width 775 height 419
click at [401, 123] on div at bounding box center [387, 209] width 775 height 419
click at [485, 17] on icon "close" at bounding box center [485, 14] width 9 height 9
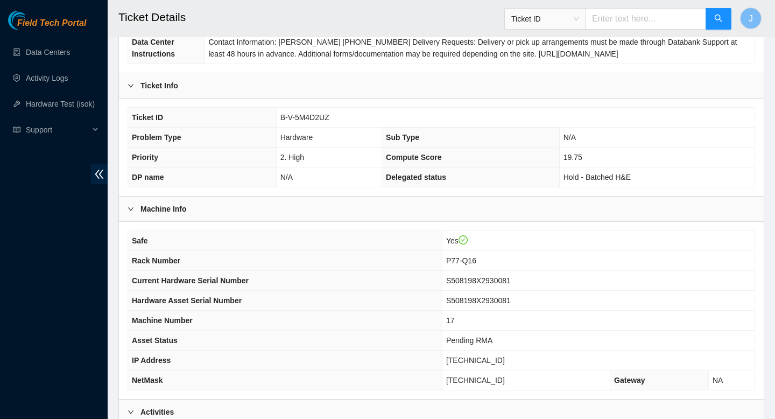
scroll to position [166, 0]
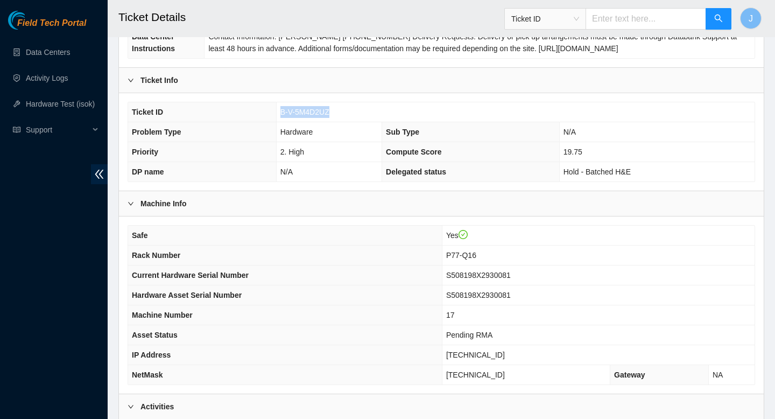
drag, startPoint x: 335, startPoint y: 114, endPoint x: 263, endPoint y: 114, distance: 72.1
click at [263, 114] on tr "Ticket ID B-V-5M4D2UZ" at bounding box center [441, 112] width 627 height 20
copy tr "B-V-5M4D2UZ"
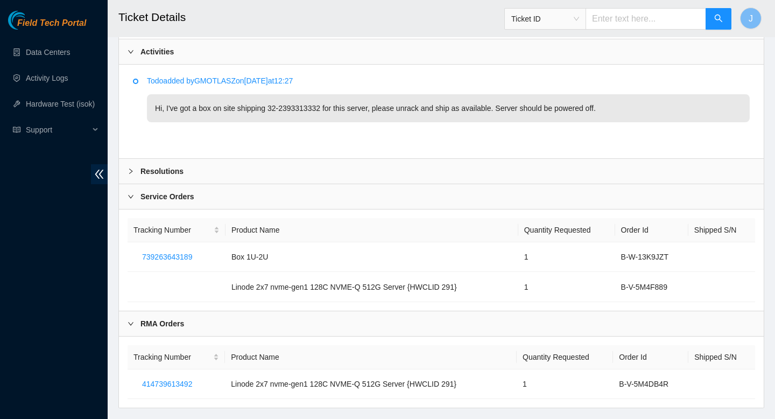
scroll to position [544, 0]
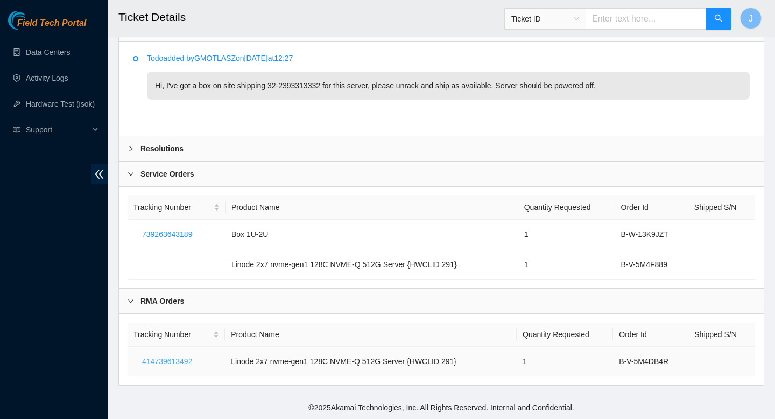
drag, startPoint x: 198, startPoint y: 363, endPoint x: 142, endPoint y: 363, distance: 56.0
click at [142, 363] on button "414739613492" at bounding box center [167, 361] width 67 height 17
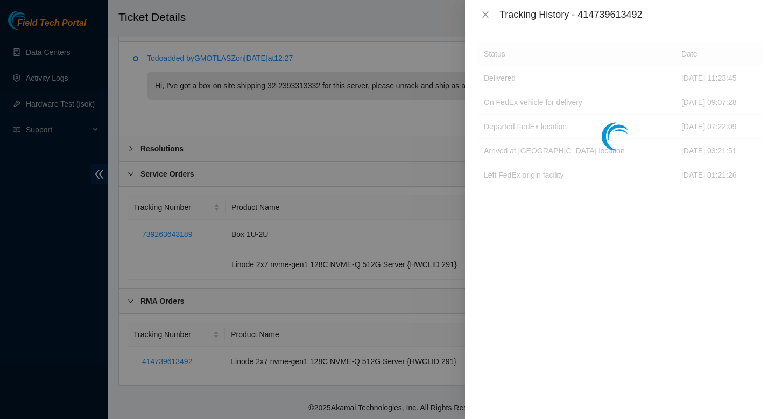
click at [153, 363] on div at bounding box center [387, 209] width 775 height 419
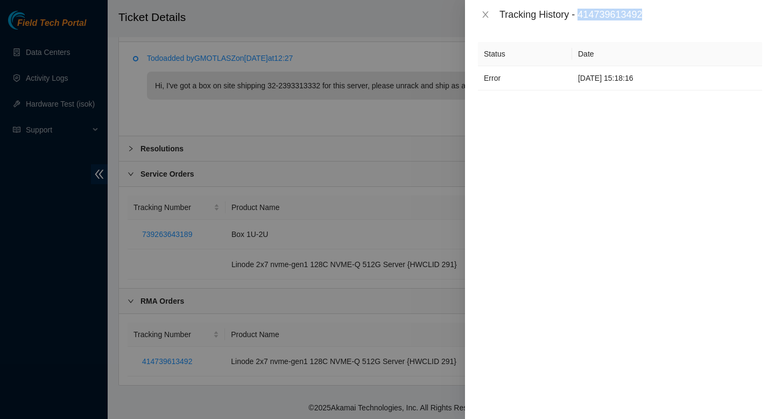
drag, startPoint x: 653, startPoint y: 13, endPoint x: 581, endPoint y: 16, distance: 71.7
click at [581, 16] on div "Tracking History - 414739613492" at bounding box center [631, 15] width 263 height 12
copy div "414739613492"
click at [488, 14] on icon "close" at bounding box center [485, 14] width 9 height 9
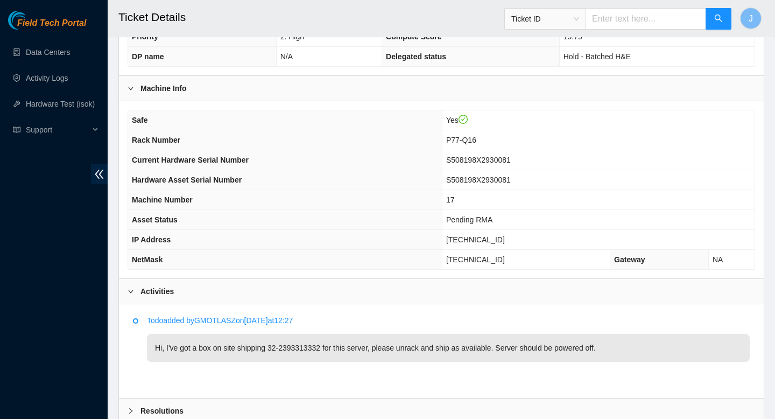
scroll to position [282, 0]
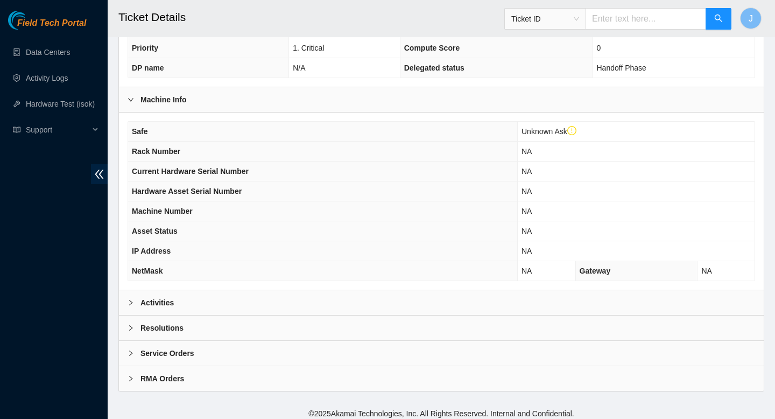
scroll to position [297, 0]
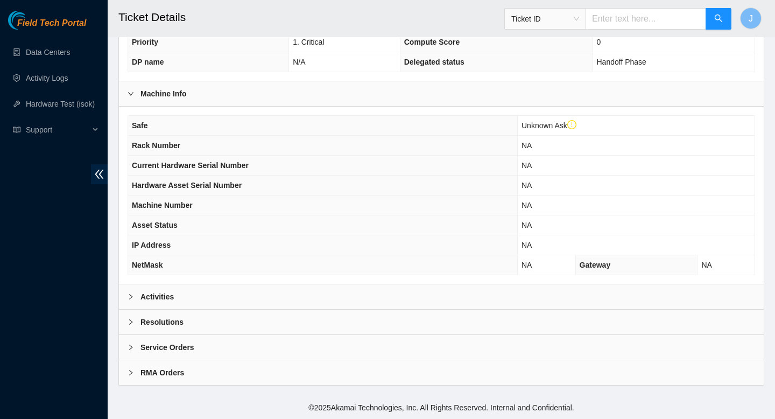
click at [327, 302] on div "Activities" at bounding box center [441, 296] width 645 height 25
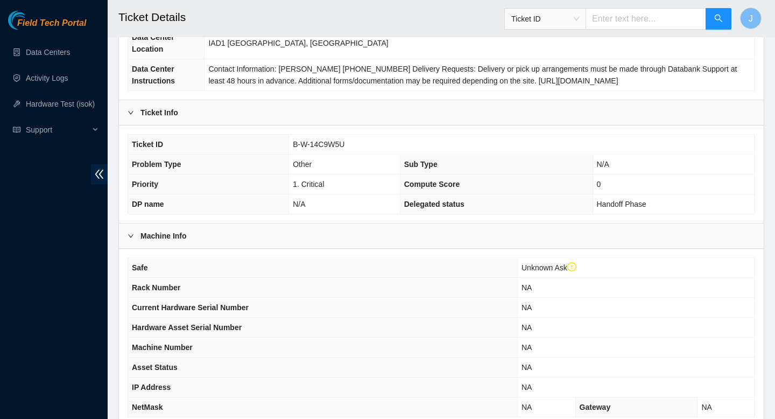
scroll to position [141, 0]
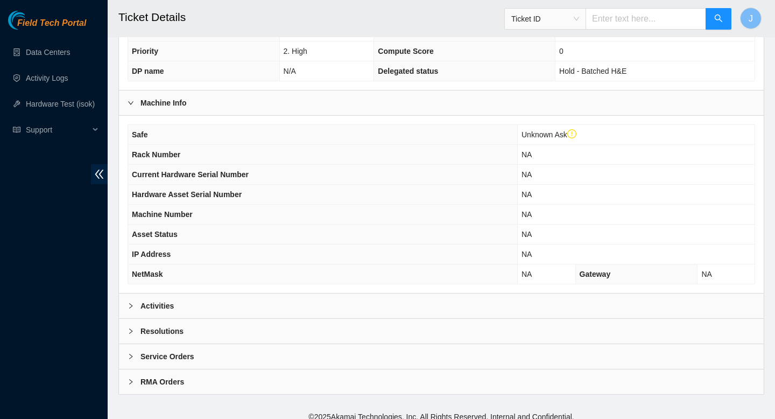
scroll to position [332, 0]
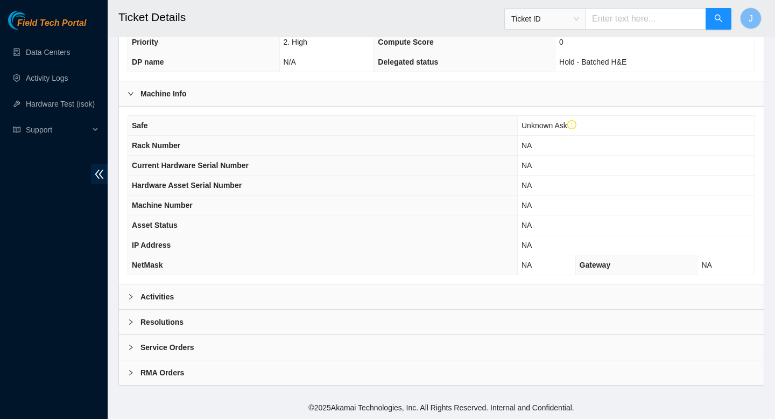
click at [339, 295] on div "Activities" at bounding box center [441, 296] width 645 height 25
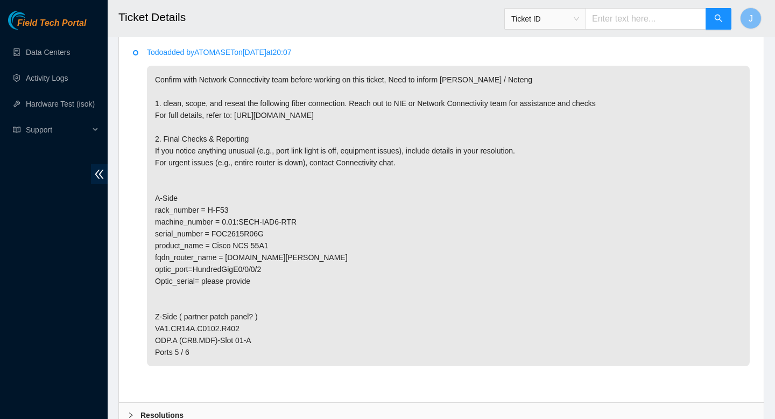
scroll to position [597, 0]
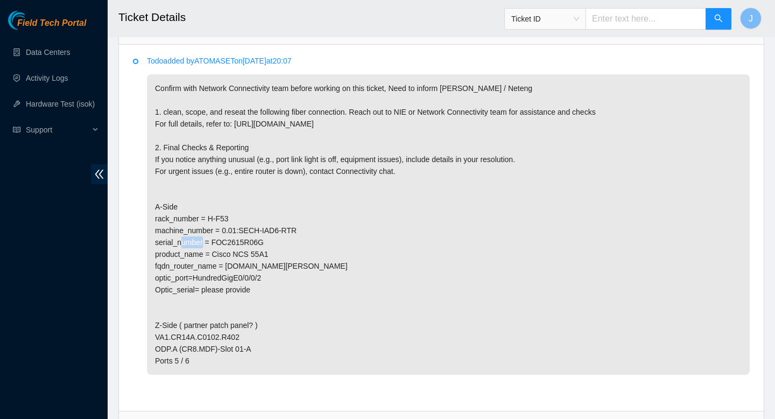
drag, startPoint x: 211, startPoint y: 221, endPoint x: 239, endPoint y: 221, distance: 28.5
click at [239, 221] on p "Confirm with Network Connectivity team before working on this ticket, Need to i…" at bounding box center [448, 224] width 603 height 300
copy p "H-F53"
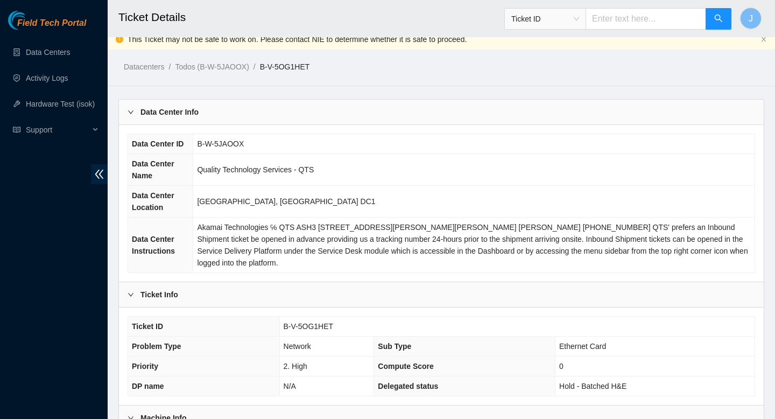
scroll to position [0, 0]
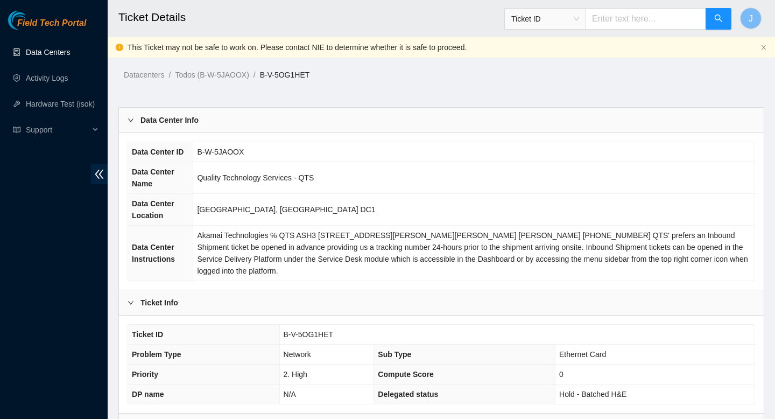
click at [64, 54] on link "Data Centers" at bounding box center [48, 52] width 44 height 9
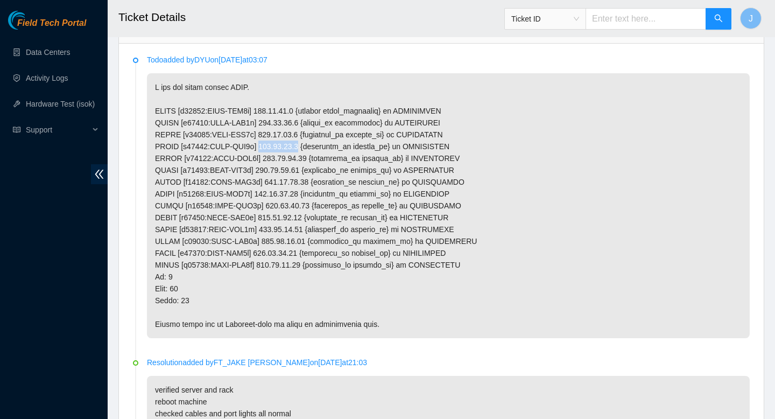
scroll to position [526, 0]
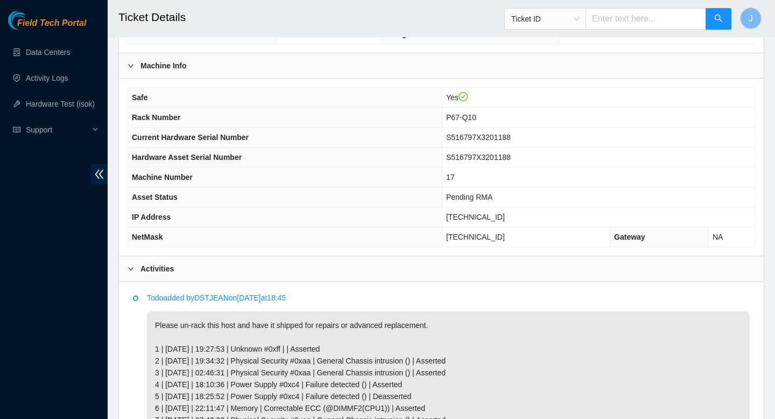
scroll to position [302, 0]
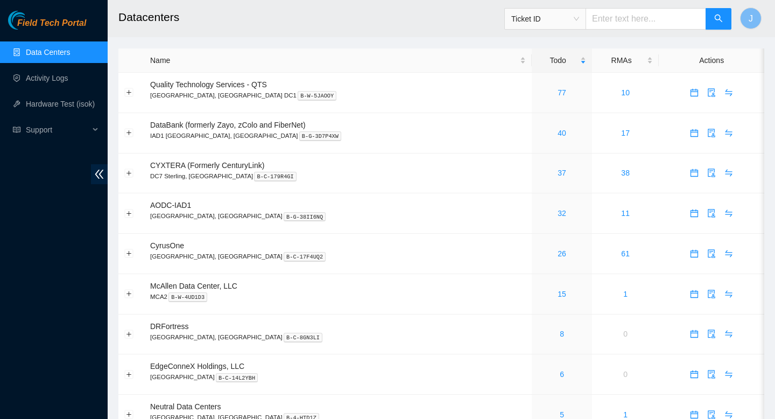
click at [65, 57] on link "Data Centers" at bounding box center [48, 52] width 44 height 9
click at [38, 80] on link "Activity Logs" at bounding box center [47, 78] width 43 height 9
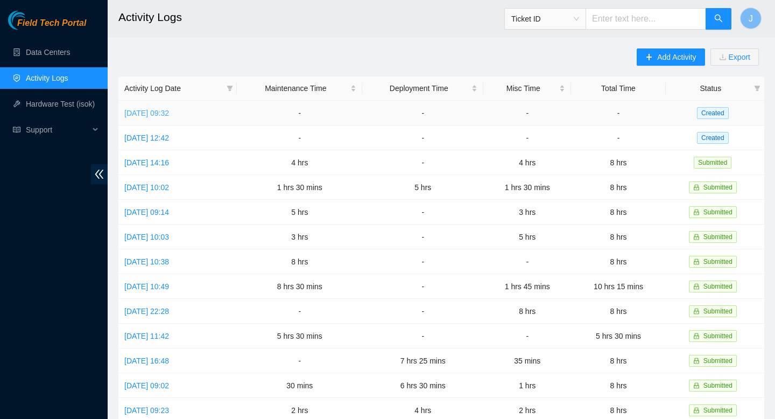
click at [169, 115] on link "Thu, 04 Sep 2025 09:32" at bounding box center [146, 113] width 45 height 9
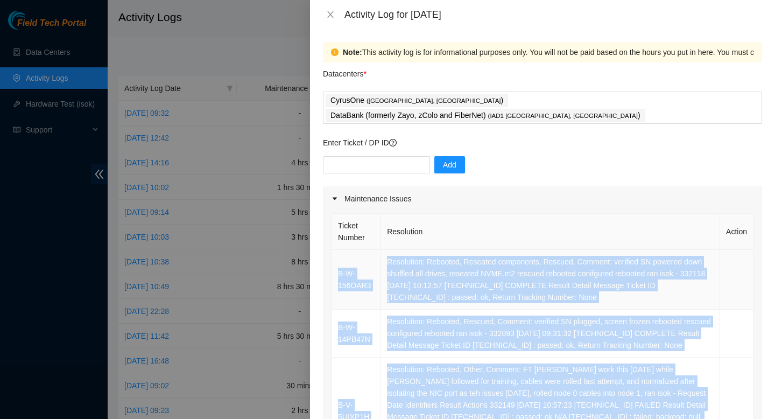
drag, startPoint x: 577, startPoint y: 311, endPoint x: 335, endPoint y: 237, distance: 252.9
click at [335, 250] on tbody "B-W-156OAR3 Resolution: Rebooted, Reseated components, Rescued, Comment: verifi…" at bounding box center [543, 417] width 422 height 334
copy tbody "B-W-156OAR3 Resolution: Rebooted, Reseated components, Rescued, Comment: verifi…"
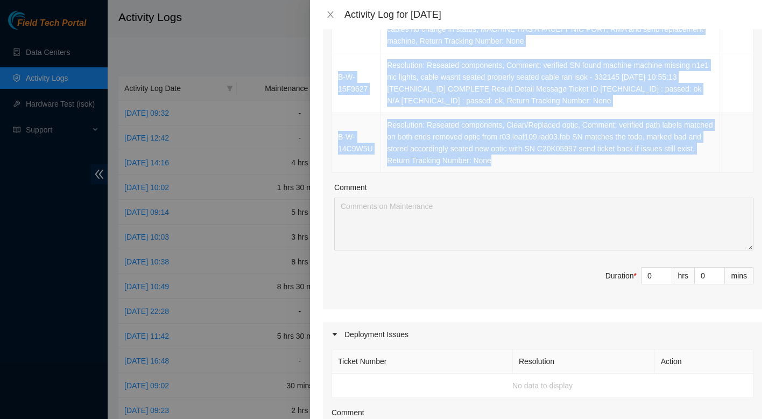
scroll to position [409, 0]
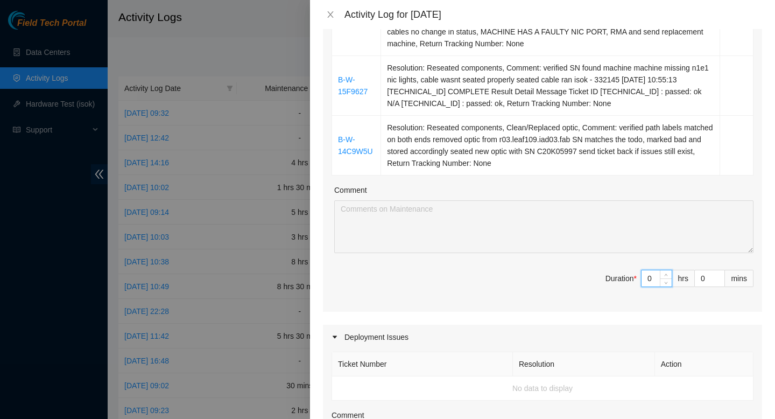
click at [653, 278] on input "0" at bounding box center [657, 278] width 30 height 16
type input "08"
type input "8"
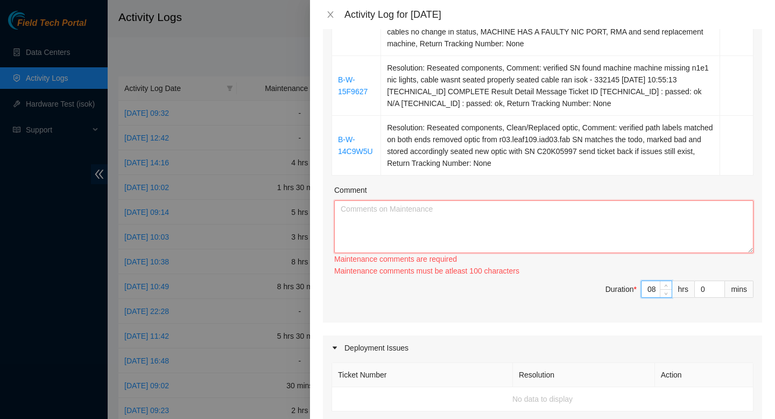
type input "8"
click at [548, 227] on textarea "Comment" at bounding box center [543, 226] width 419 height 53
paste textarea "B-W-156OAR3 Resolution: Rebooted, Reseated components, Rescued, Comment: verifi…"
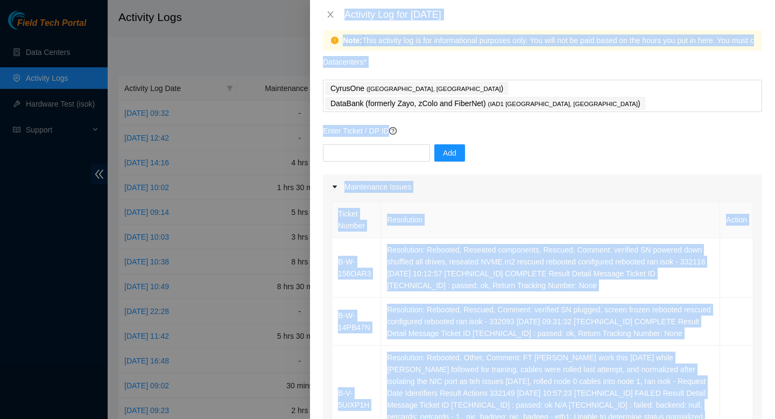
scroll to position [0, 0]
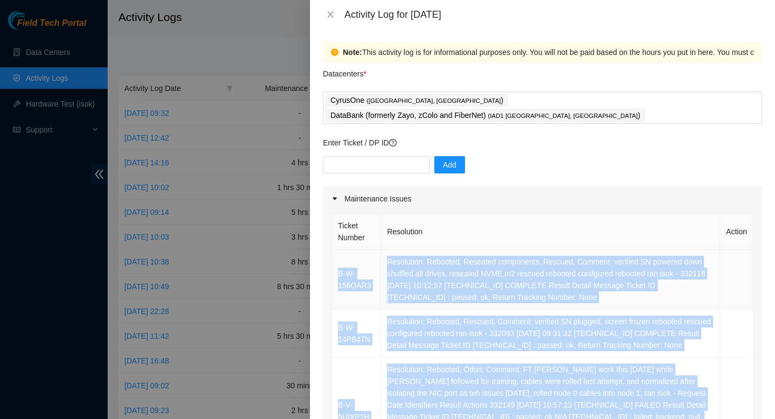
drag, startPoint x: 564, startPoint y: 158, endPoint x: 334, endPoint y: 255, distance: 249.5
click at [334, 255] on tbody "B-W-156OAR3 Resolution: Rebooted, Reseated components, Rescued, Comment: verifi…" at bounding box center [543, 417] width 422 height 334
copy tbody "B-W-156OAR3 Resolution: Rebooted, Reseated components, Rescued, Comment: verifi…"
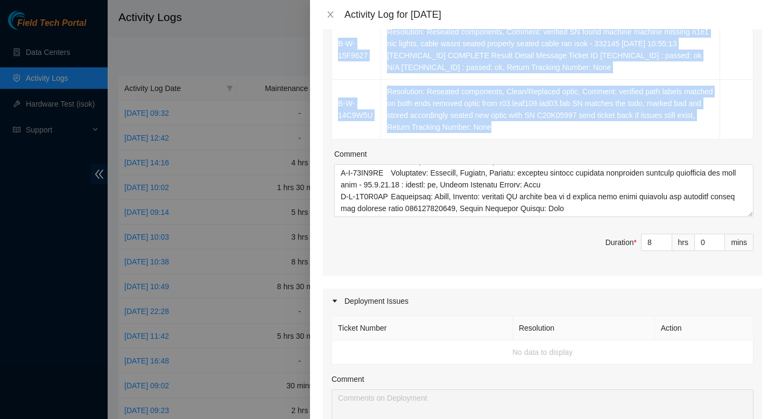
scroll to position [411, 0]
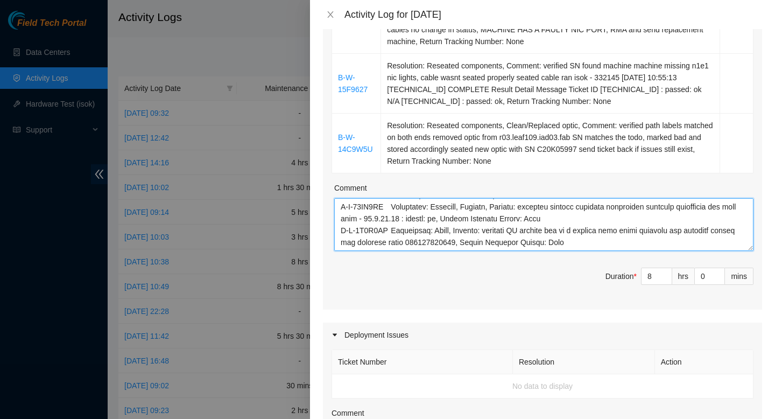
click at [651, 233] on textarea "Comment" at bounding box center [543, 224] width 419 height 53
paste textarea "B-W-156OAR3 Resolution: Rebooted, Reseated components, Rescued, Comment: verifi…"
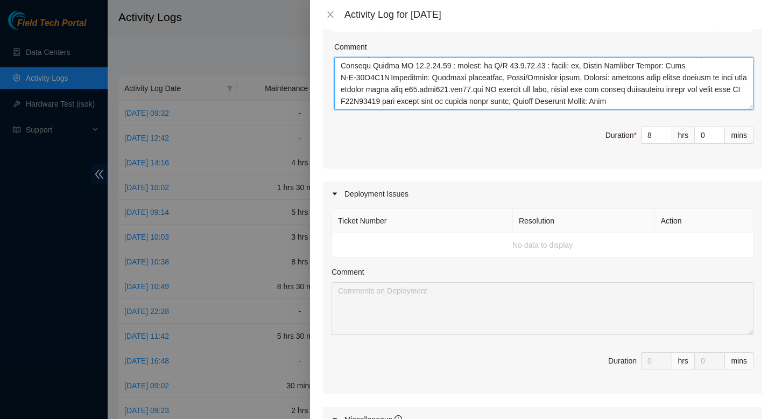
scroll to position [805, 0]
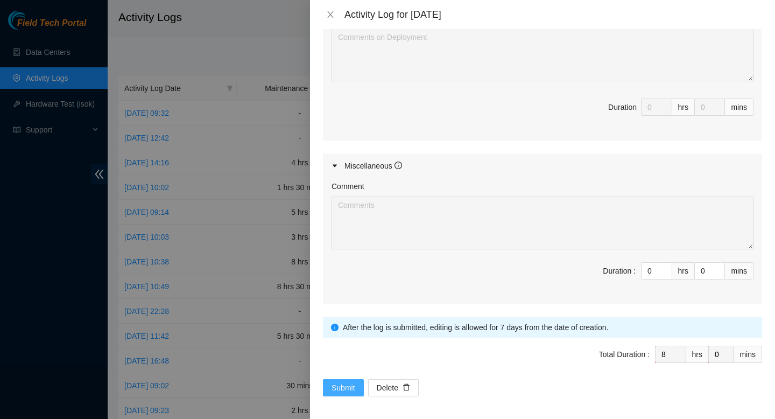
type textarea "B-W-156OAR3 Resolution: Rebooted, Reseated components, Rescued, Comment: verifi…"
click at [333, 386] on span "Submit" at bounding box center [344, 388] width 24 height 12
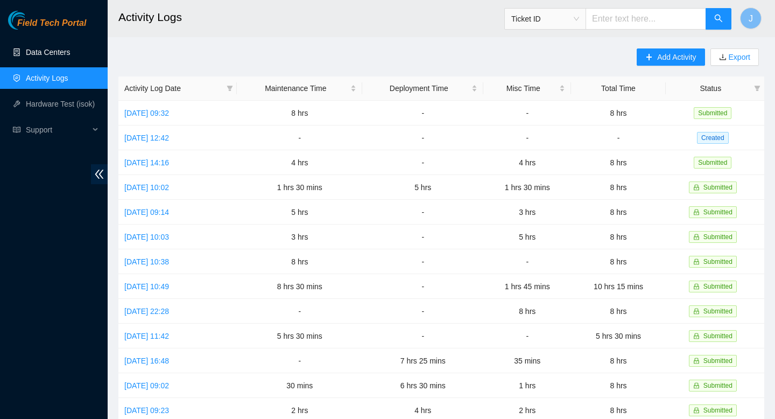
click at [58, 54] on link "Data Centers" at bounding box center [48, 52] width 44 height 9
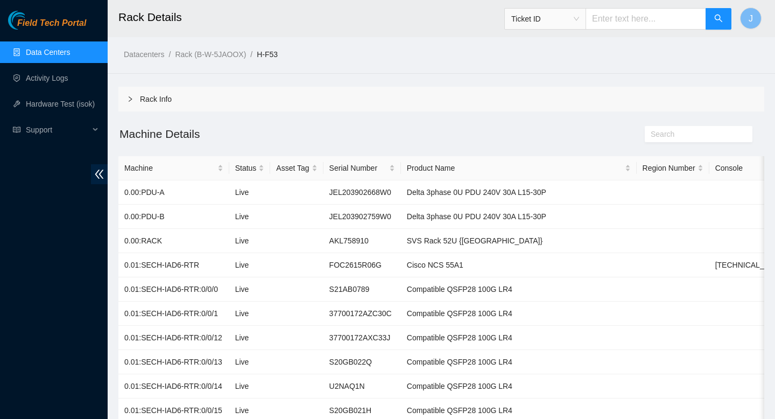
scroll to position [53, 0]
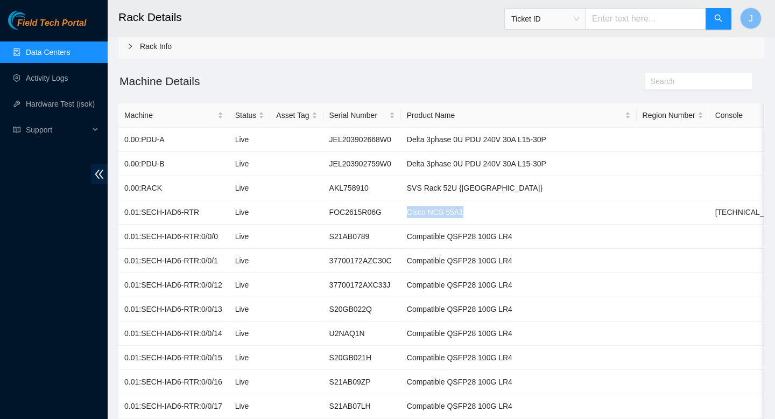
click at [63, 57] on link "Data Centers" at bounding box center [48, 52] width 44 height 9
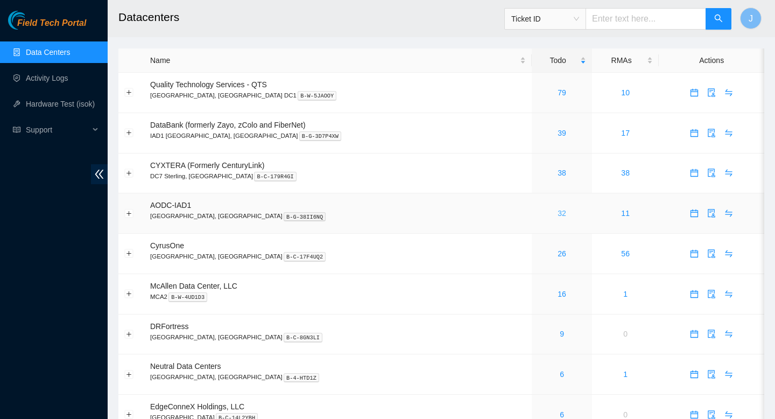
click at [558, 216] on link "32" at bounding box center [562, 213] width 9 height 9
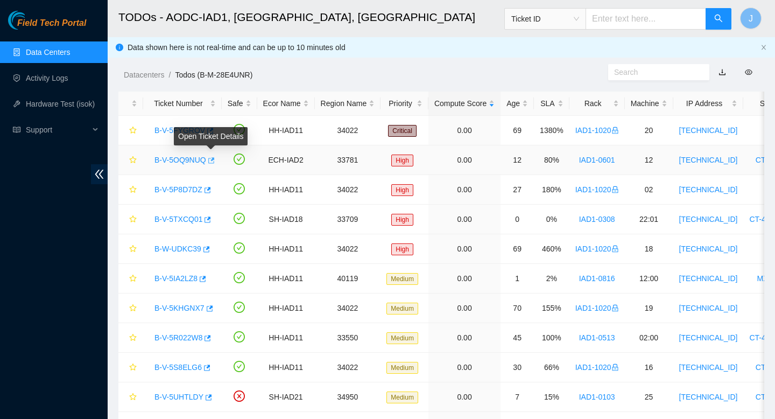
click at [214, 162] on icon "button" at bounding box center [211, 161] width 8 height 8
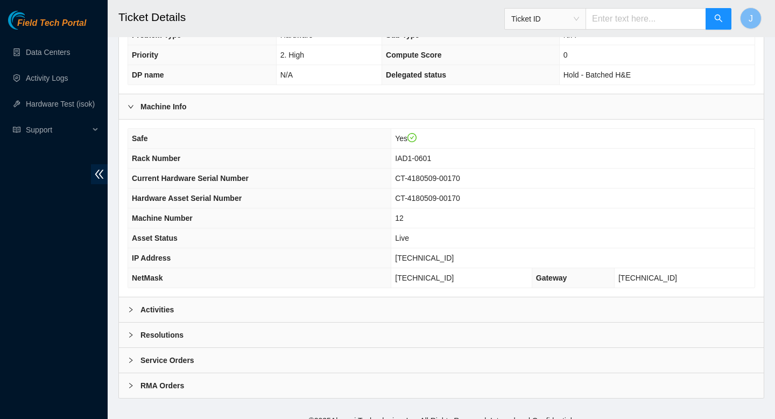
scroll to position [312, 0]
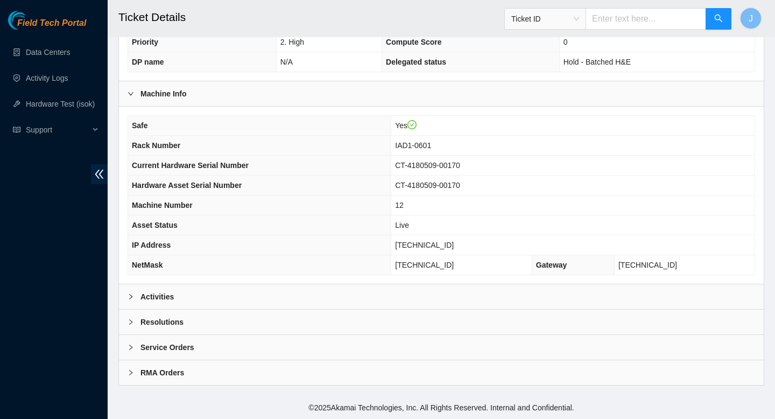
click at [353, 288] on div "Activities" at bounding box center [441, 296] width 645 height 25
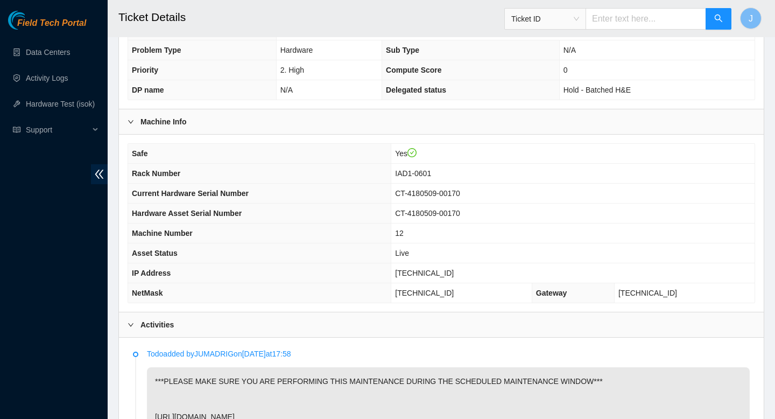
scroll to position [283, 0]
